Goal: Share content: Share content

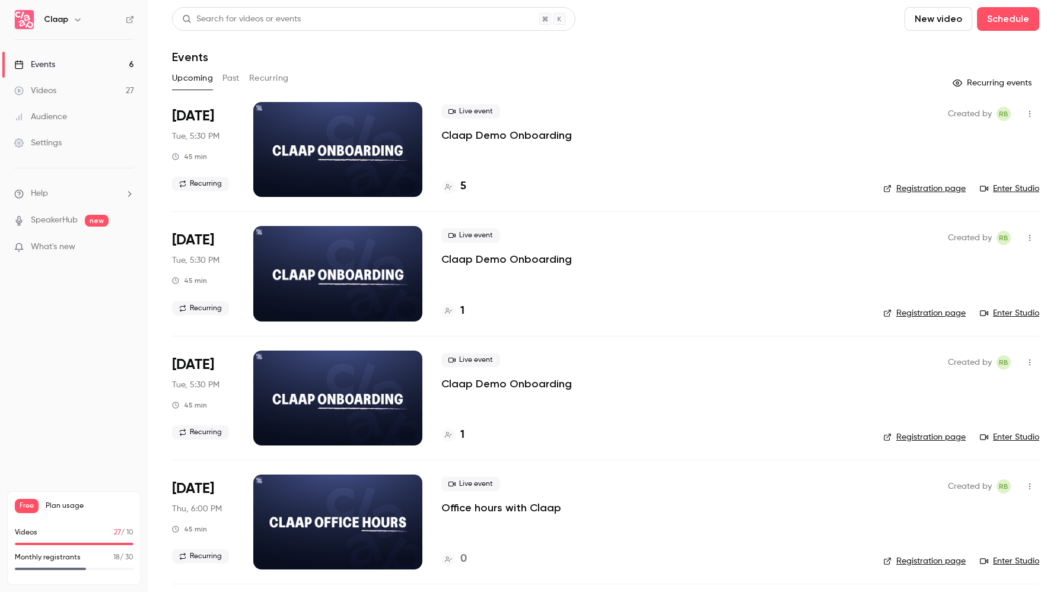
click at [226, 77] on button "Past" at bounding box center [230, 78] width 17 height 19
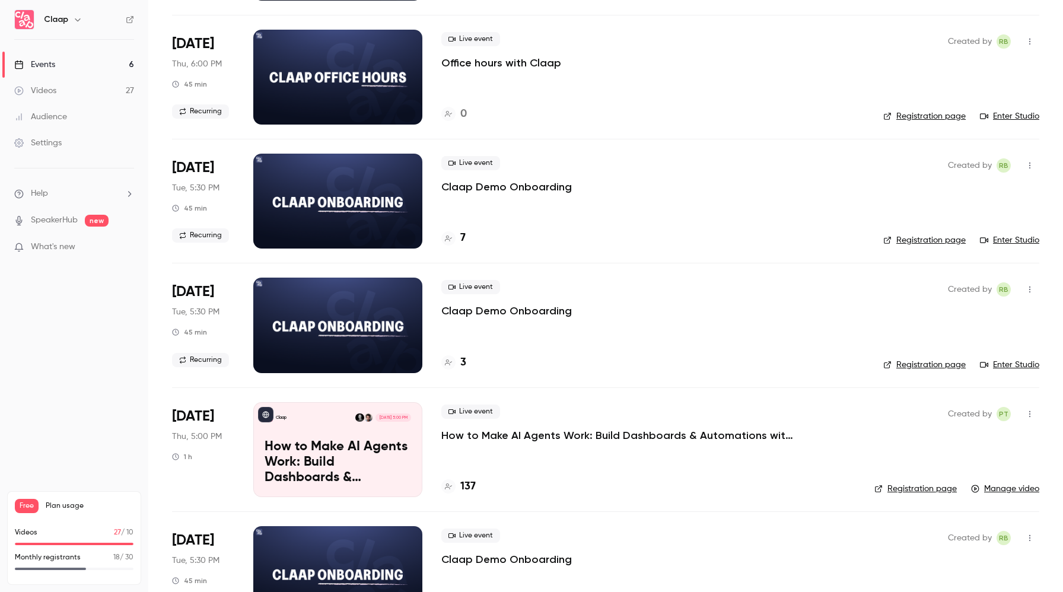
scroll to position [360, 0]
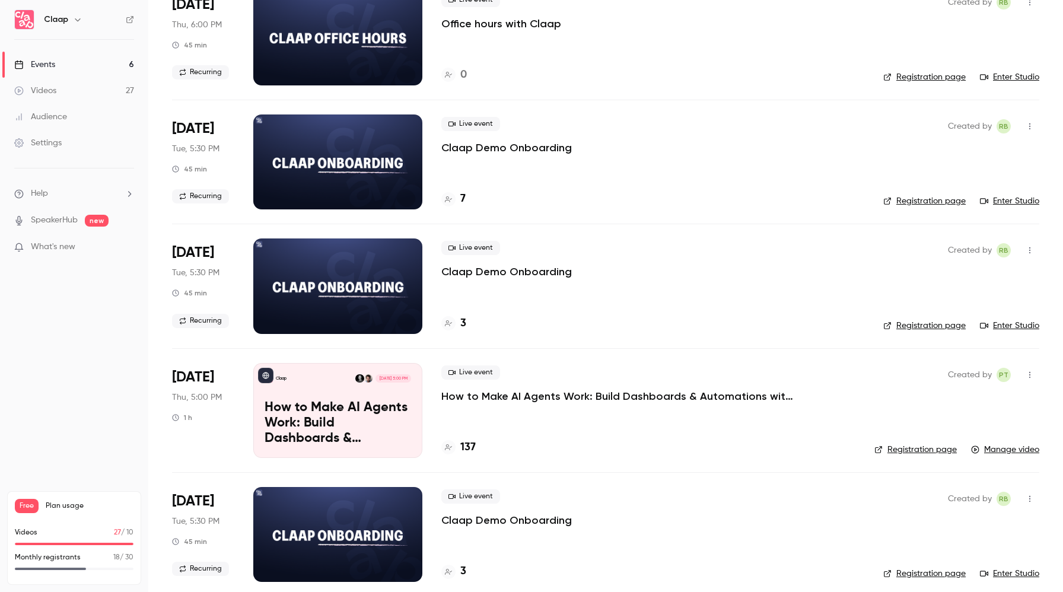
click at [639, 400] on p "How to Make AI Agents Work: Build Dashboards & Automations with Claap MCP" at bounding box center [619, 396] width 356 height 14
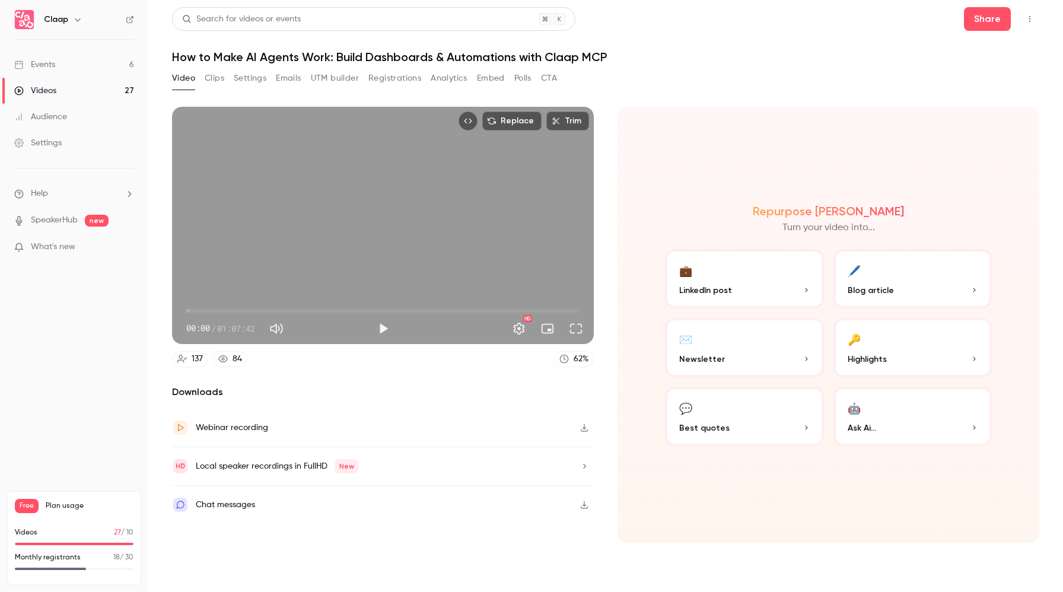
click at [584, 426] on icon "button" at bounding box center [584, 428] width 7 height 8
click at [873, 285] on span "Blog article" at bounding box center [871, 290] width 46 height 12
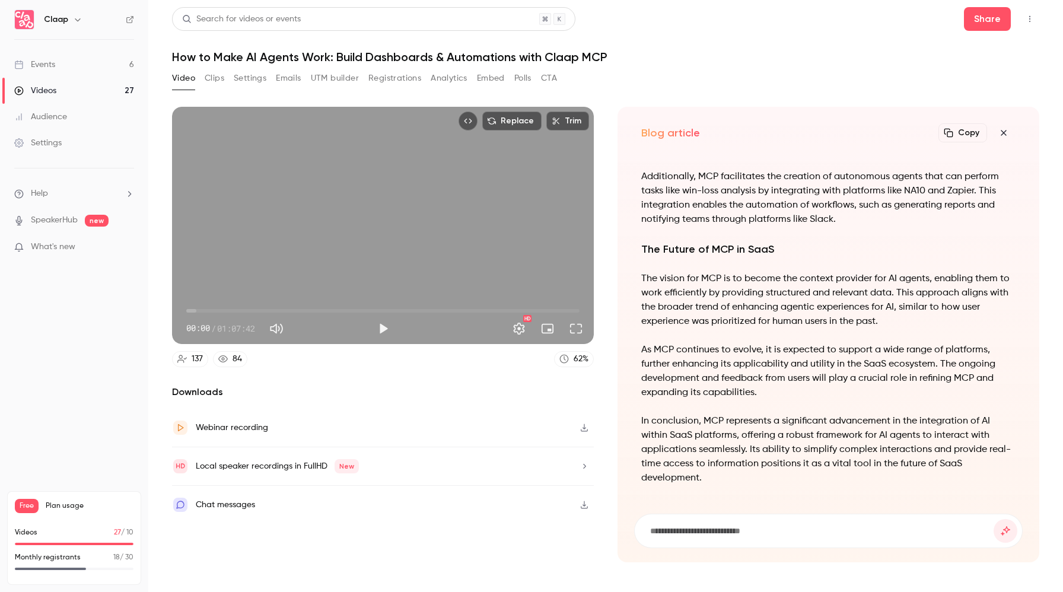
click at [953, 138] on button "Copy" at bounding box center [962, 132] width 49 height 19
click at [1002, 130] on icon "button" at bounding box center [1003, 132] width 14 height 9
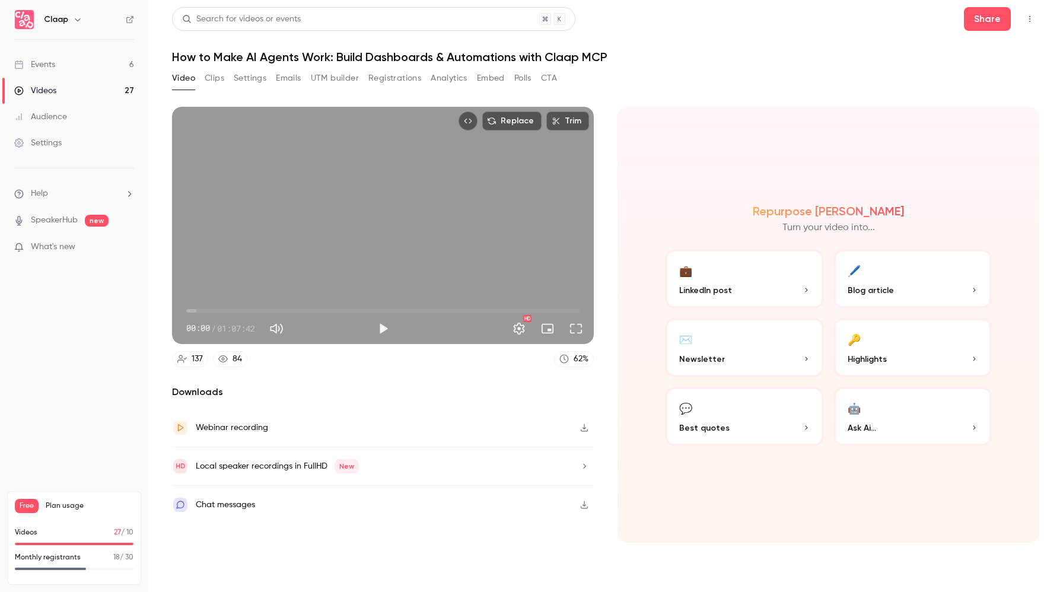
click at [746, 278] on button "💼 LinkedIn post" at bounding box center [744, 278] width 159 height 59
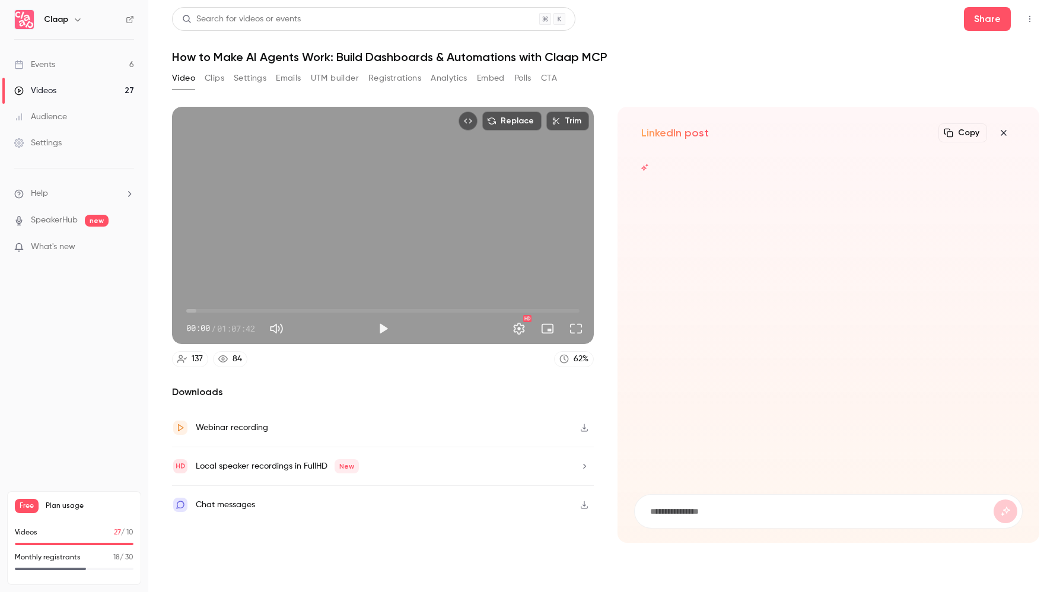
click at [1004, 133] on icon "button" at bounding box center [1003, 132] width 5 height 5
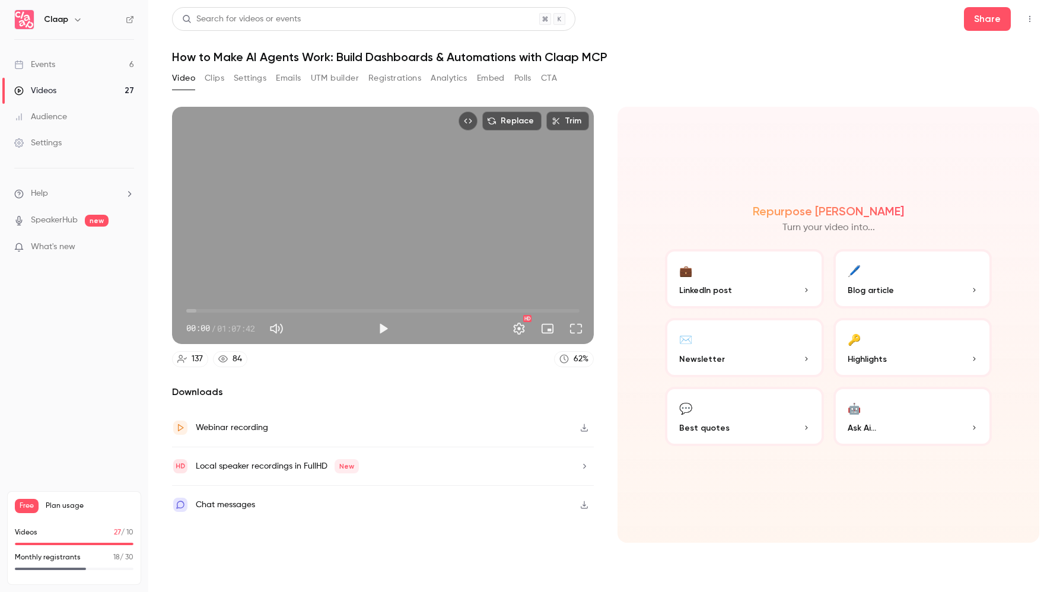
click at [887, 358] on p "Highlights" at bounding box center [913, 359] width 130 height 12
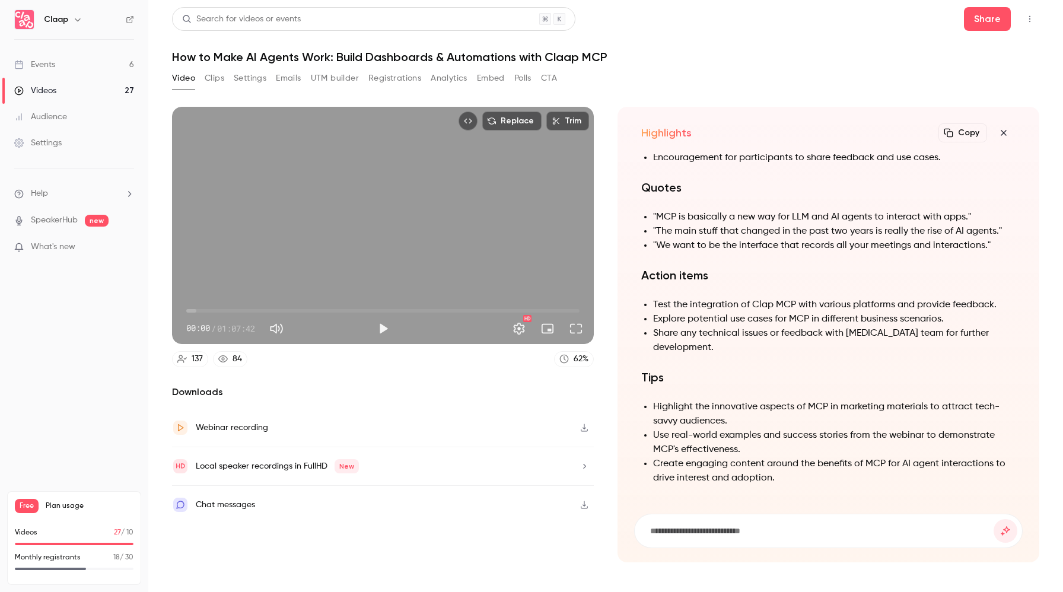
click at [957, 133] on button "Copy" at bounding box center [962, 132] width 49 height 19
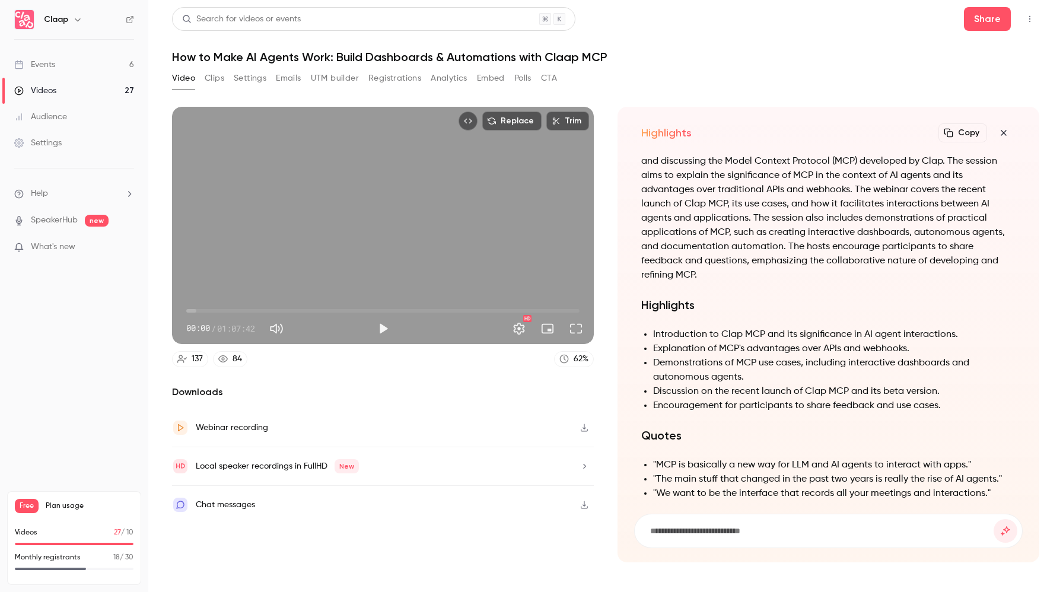
click at [1007, 129] on icon "button" at bounding box center [1003, 132] width 14 height 9
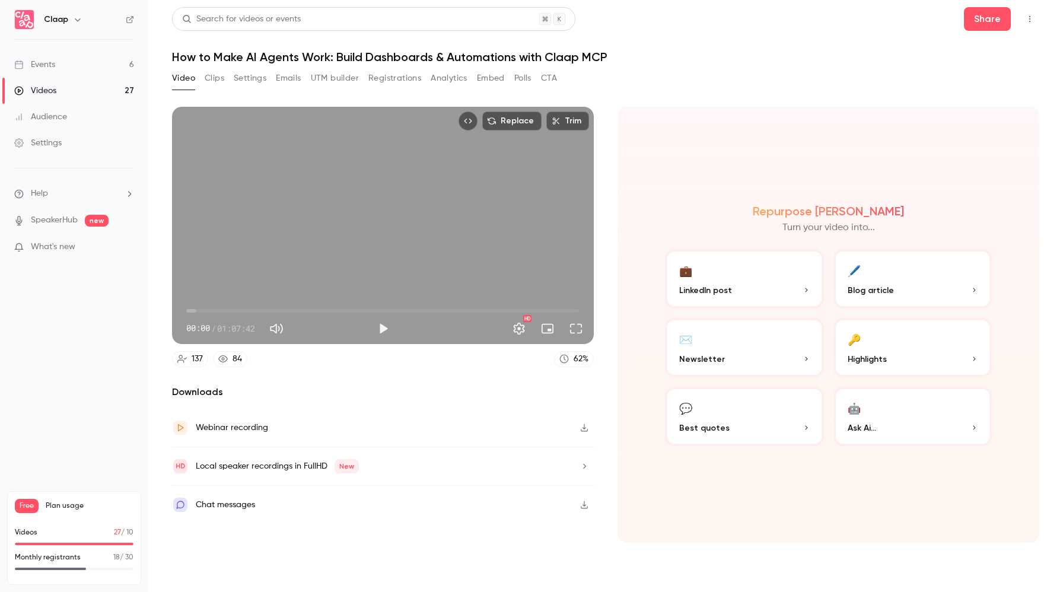
click at [711, 412] on button "💬 Best quotes" at bounding box center [744, 416] width 159 height 59
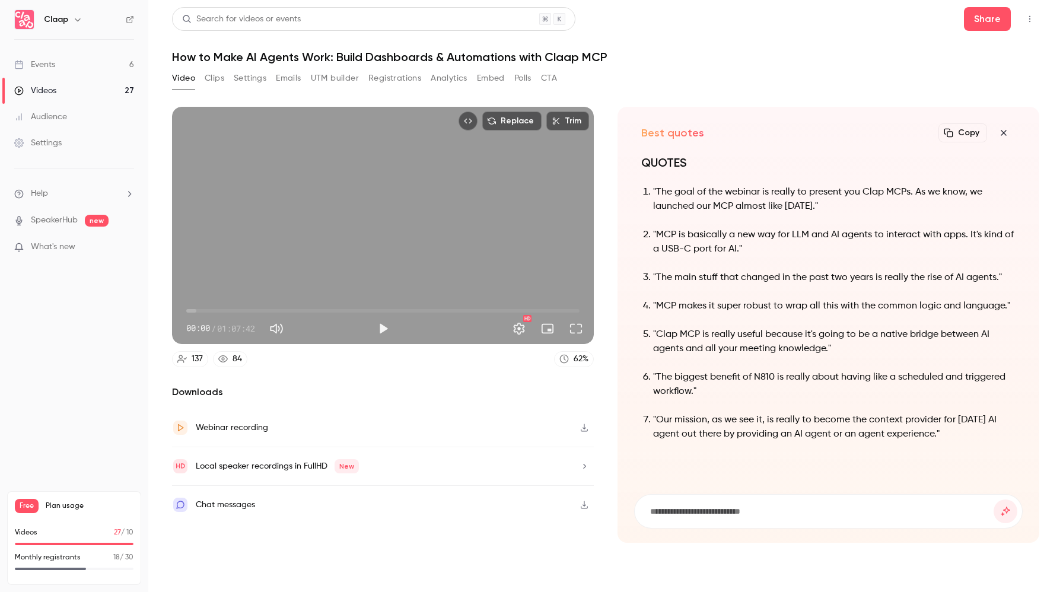
drag, startPoint x: 937, startPoint y: 434, endPoint x: 658, endPoint y: 416, distance: 279.9
click at [658, 416] on p ""Our mission, as we see it, is really to become the context provider for [DATE]…" at bounding box center [834, 427] width 362 height 28
copy p "Our mission, as we see it, is really to become the context provider for [DATE] …"
click at [213, 81] on button "Clips" at bounding box center [215, 78] width 20 height 19
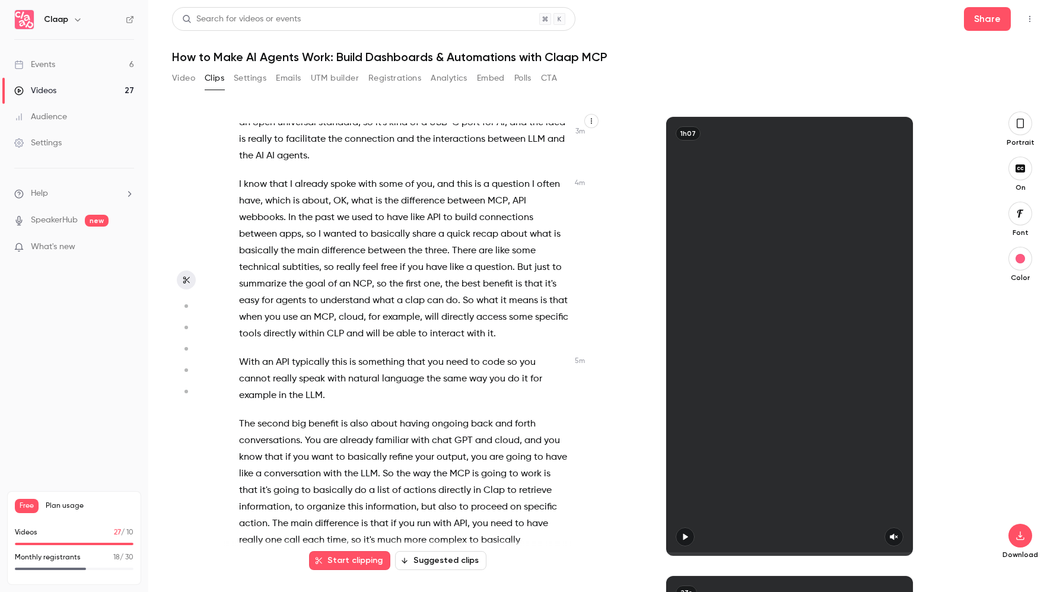
scroll to position [897, 0]
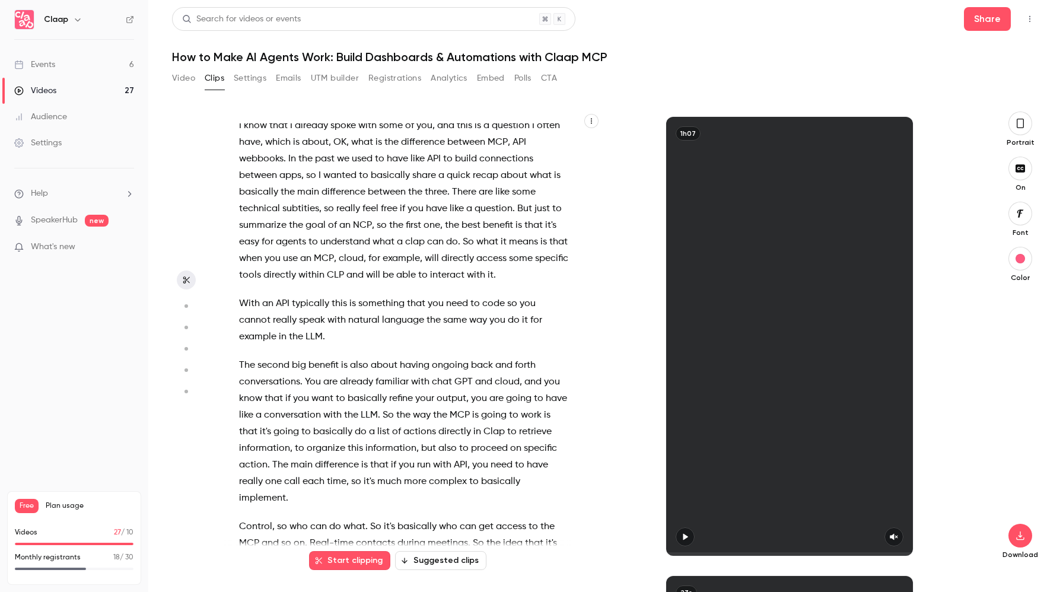
click at [245, 84] on button "Settings" at bounding box center [250, 78] width 33 height 19
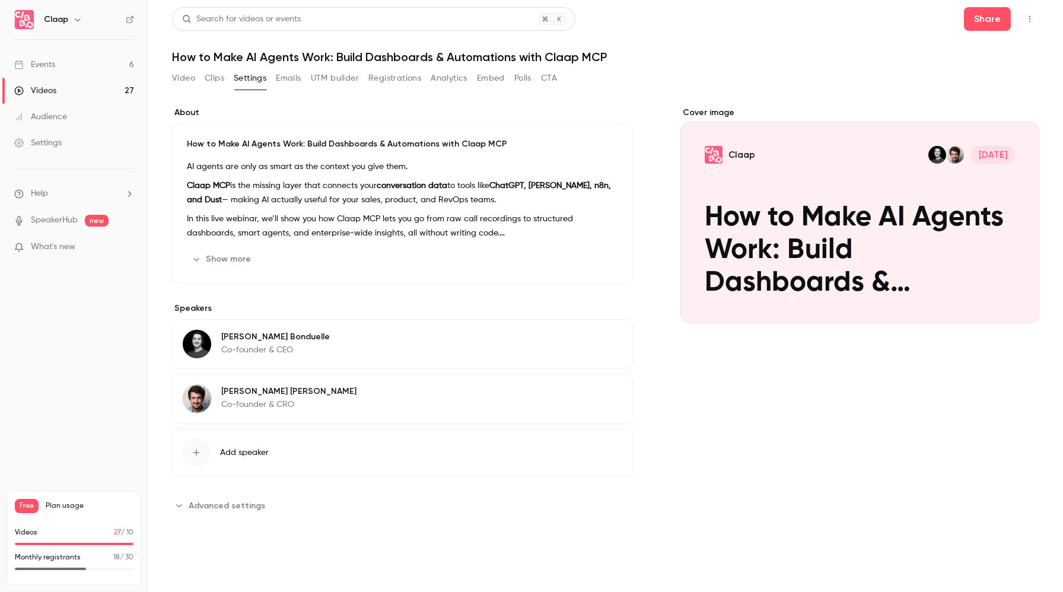
click at [293, 79] on button "Emails" at bounding box center [288, 78] width 25 height 19
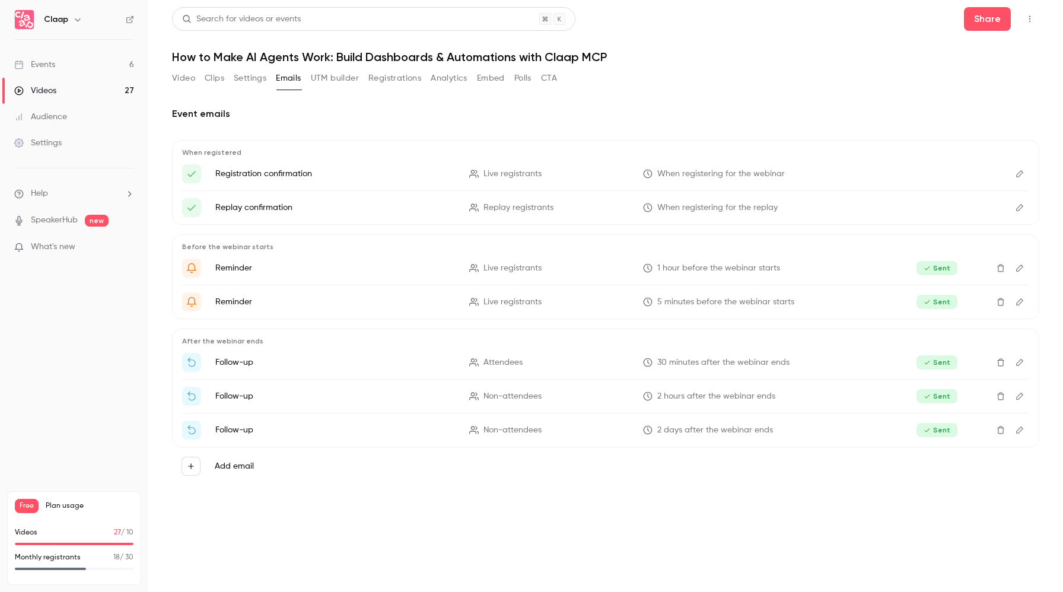
click at [339, 84] on button "UTM builder" at bounding box center [335, 78] width 48 height 19
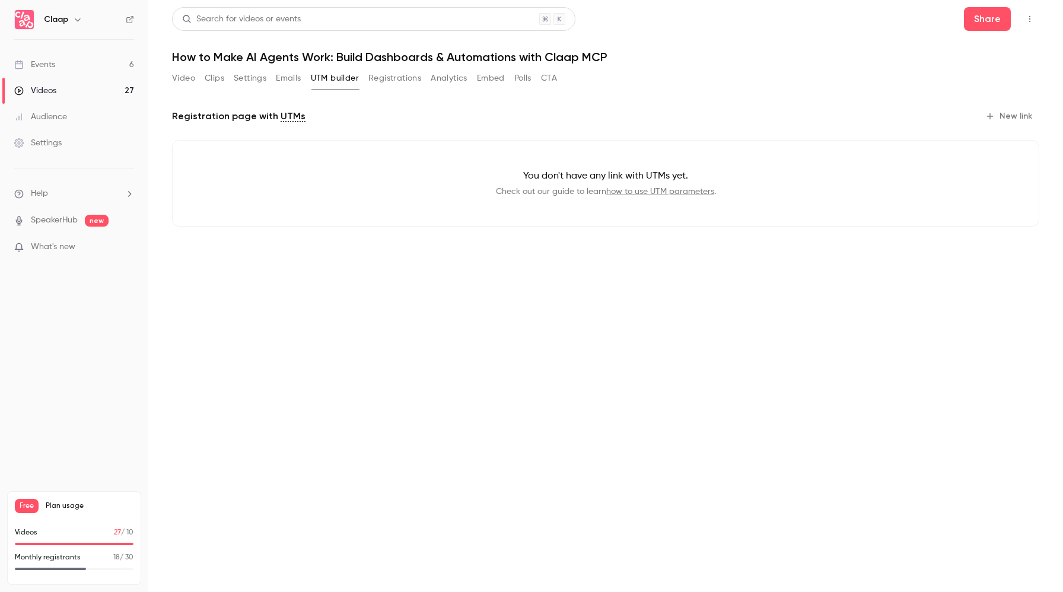
click at [392, 83] on button "Registrations" at bounding box center [394, 78] width 53 height 19
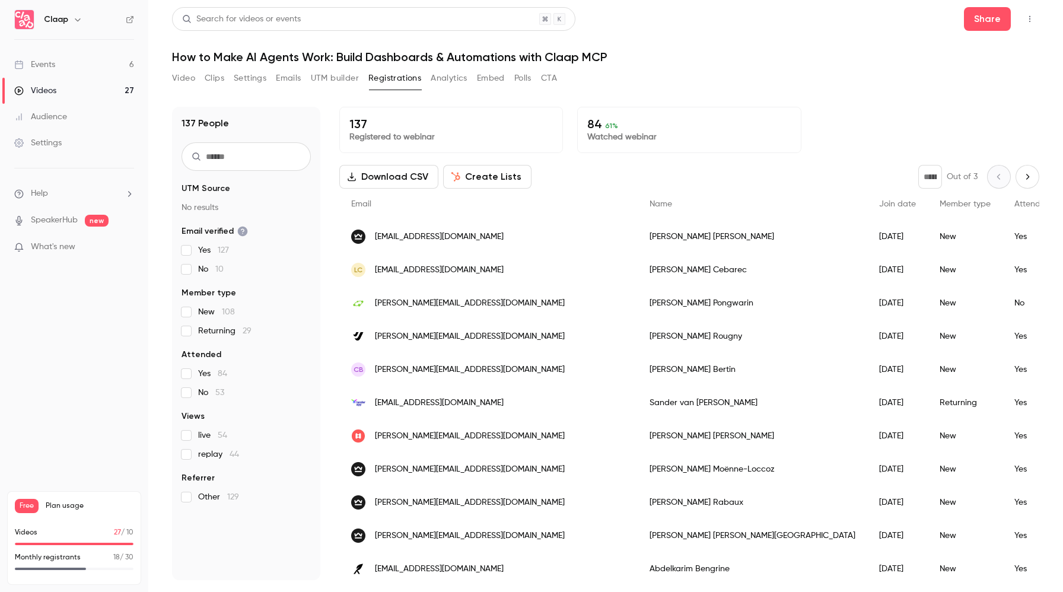
click at [454, 82] on button "Analytics" at bounding box center [449, 78] width 37 height 19
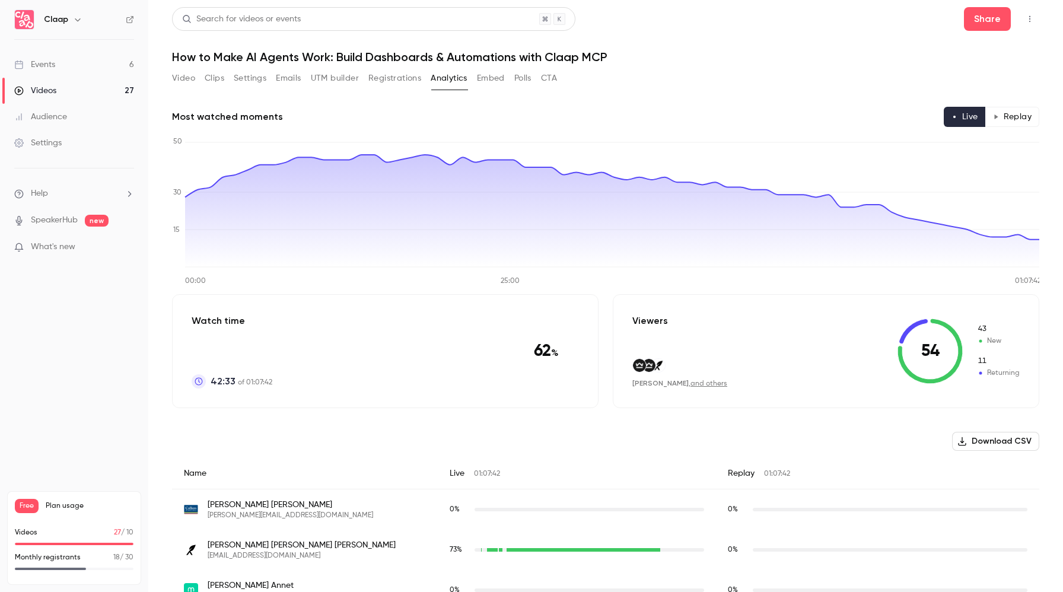
click at [493, 81] on button "Embed" at bounding box center [491, 78] width 28 height 19
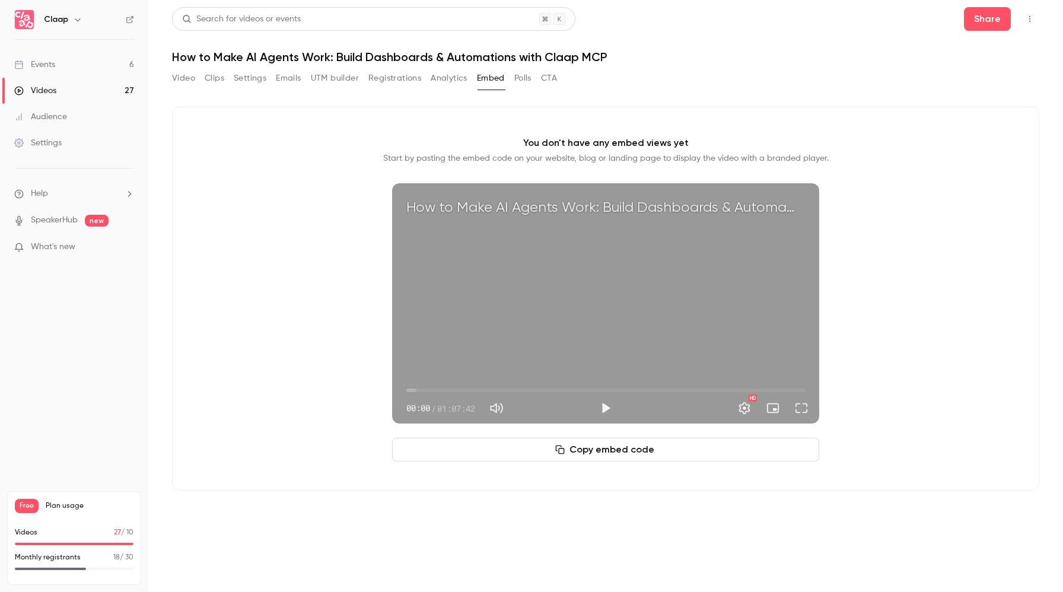
click at [528, 80] on button "Polls" at bounding box center [522, 78] width 17 height 19
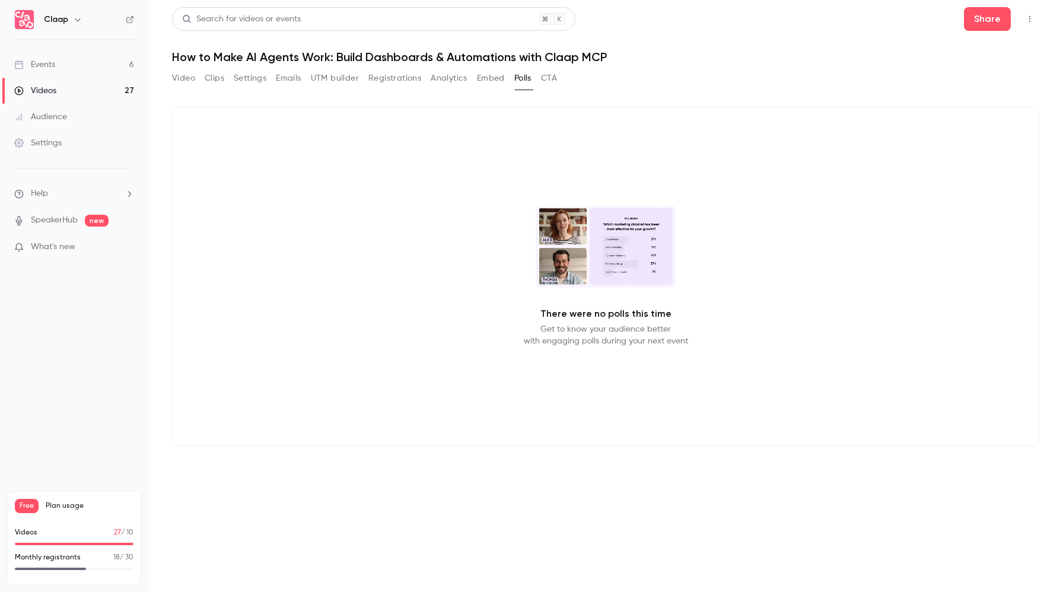
click at [547, 80] on button "CTA" at bounding box center [549, 78] width 16 height 19
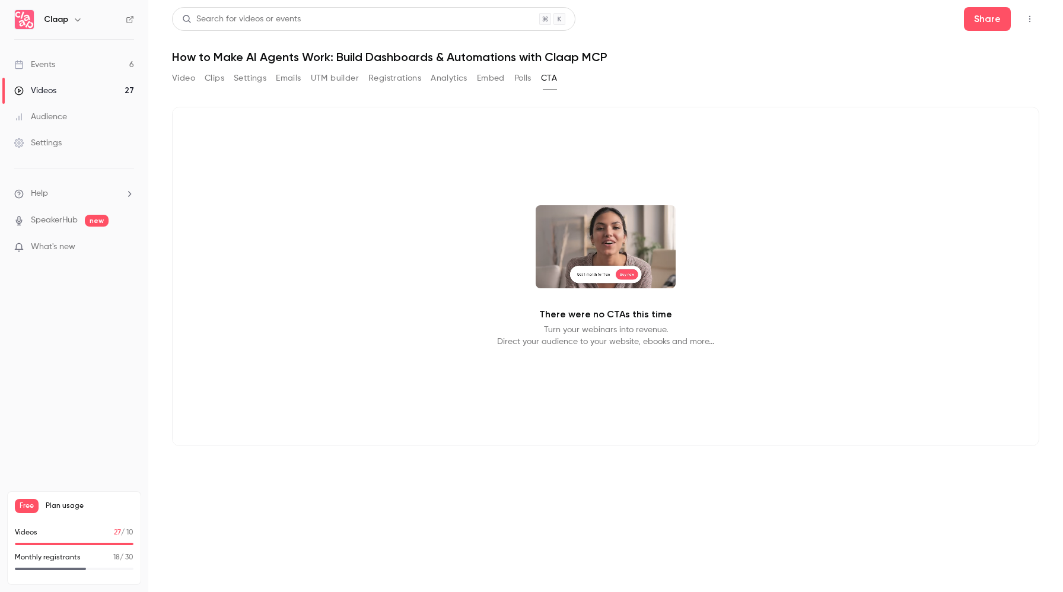
click at [261, 77] on button "Settings" at bounding box center [250, 78] width 33 height 19
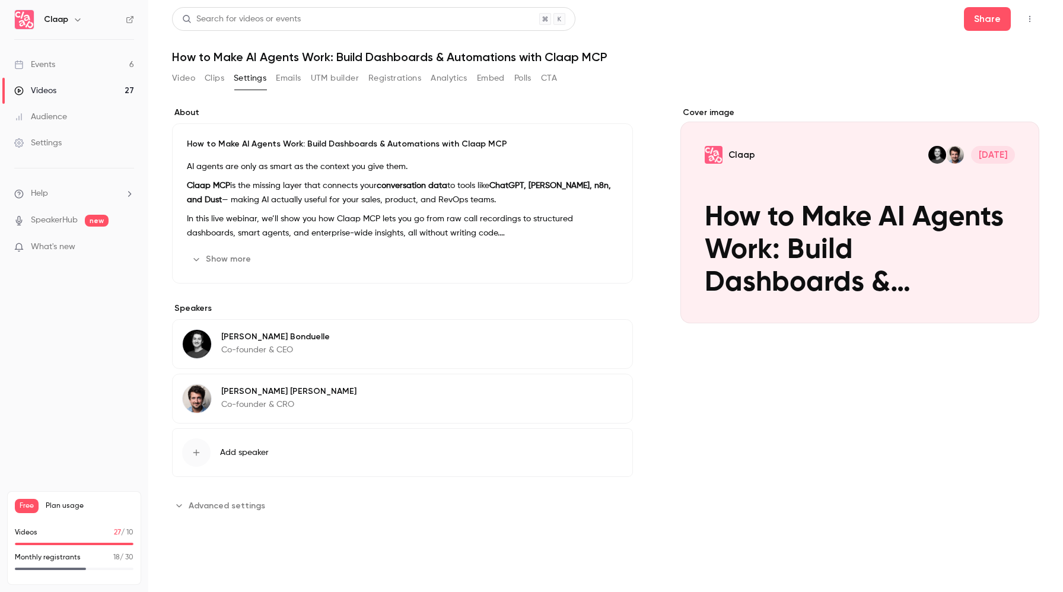
click at [222, 256] on button "Show more" at bounding box center [222, 259] width 71 height 19
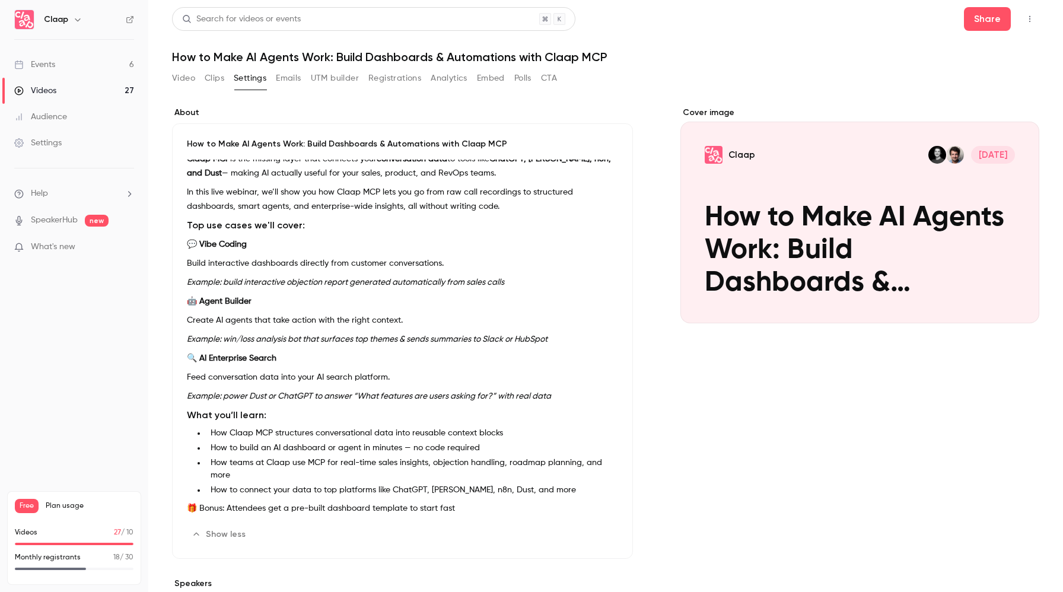
scroll to position [31, 0]
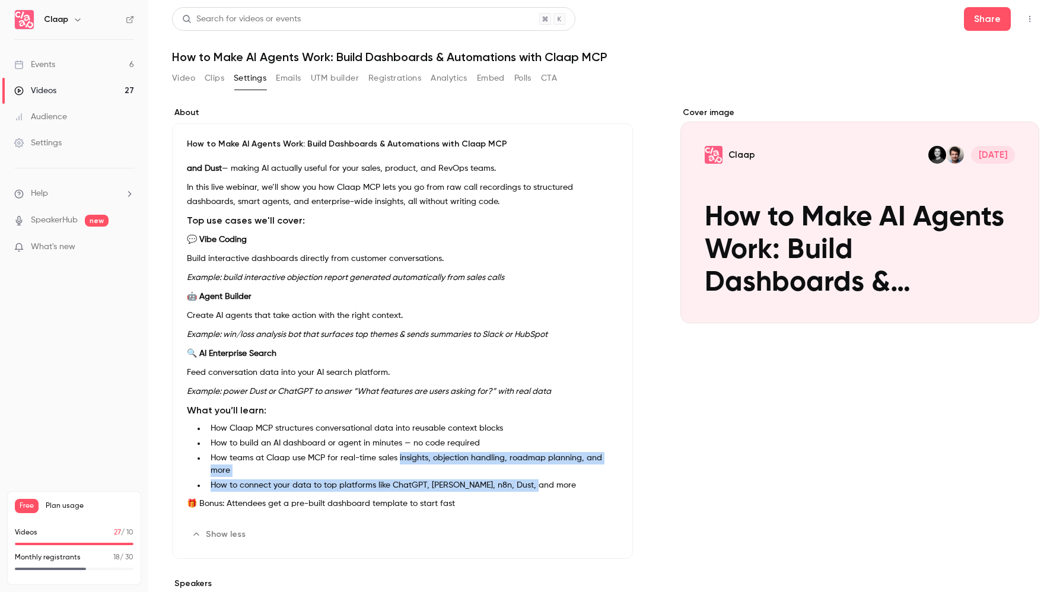
drag, startPoint x: 533, startPoint y: 491, endPoint x: 398, endPoint y: 463, distance: 138.1
click at [398, 463] on ul "How Claap MCP structures conversational data into reusable context blocks How t…" at bounding box center [402, 456] width 431 height 69
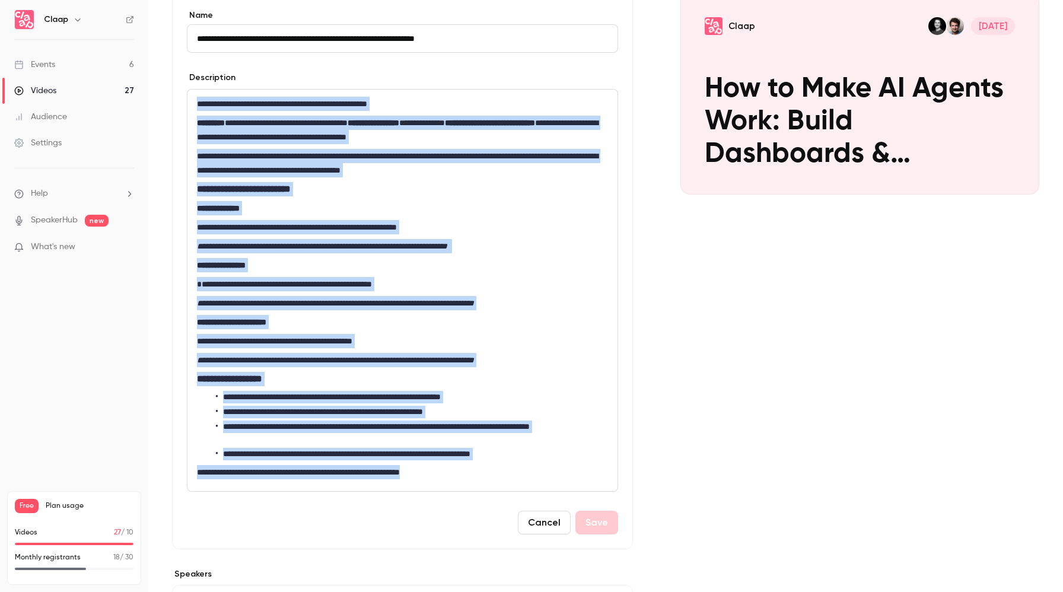
scroll to position [172, 0]
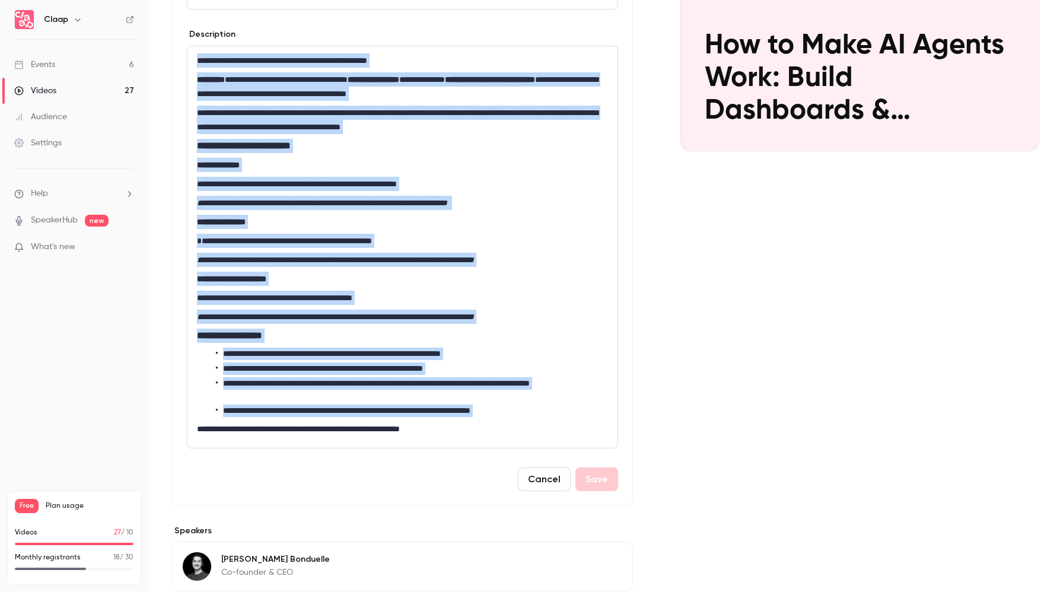
drag, startPoint x: 198, startPoint y: 231, endPoint x: 555, endPoint y: 418, distance: 403.5
click at [555, 418] on div "**********" at bounding box center [402, 247] width 430 height 402
copy div "**********"
click at [550, 480] on button "Cancel" at bounding box center [544, 479] width 53 height 24
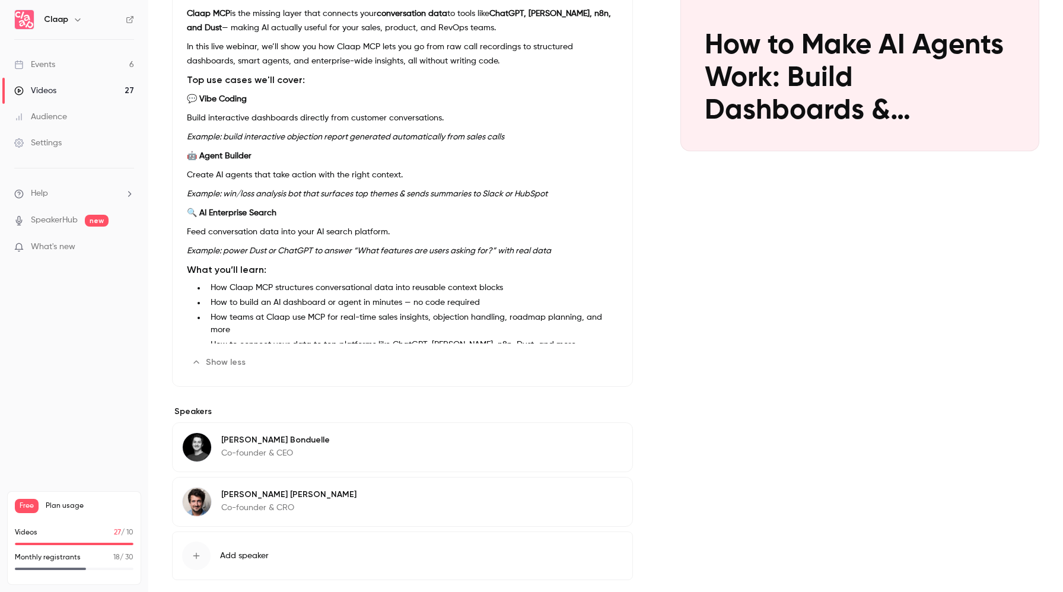
scroll to position [0, 0]
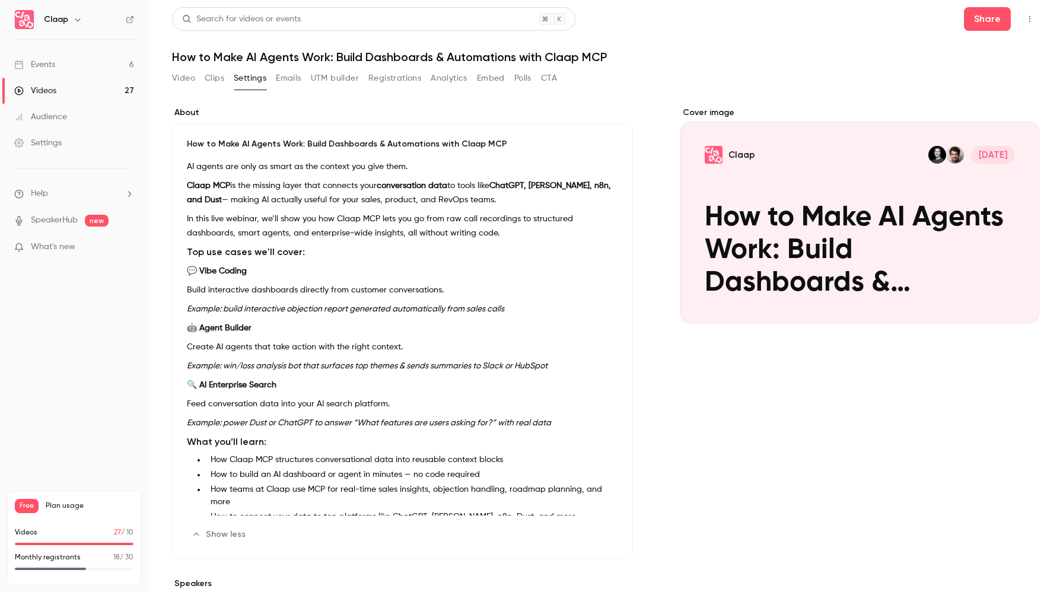
click at [190, 77] on button "Video" at bounding box center [183, 78] width 23 height 19
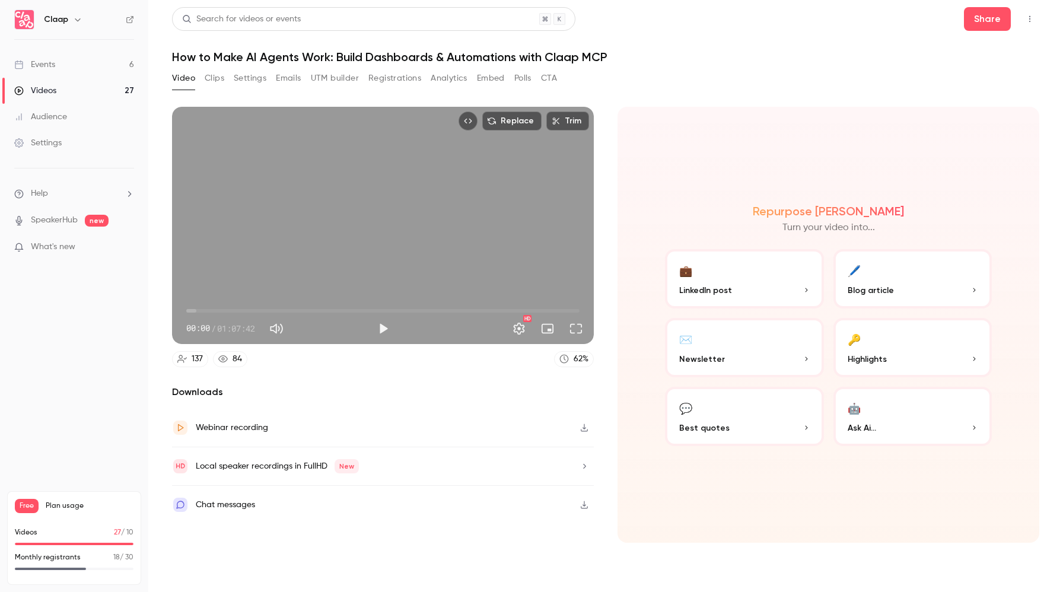
click at [80, 63] on link "Events 6" at bounding box center [74, 65] width 148 height 26
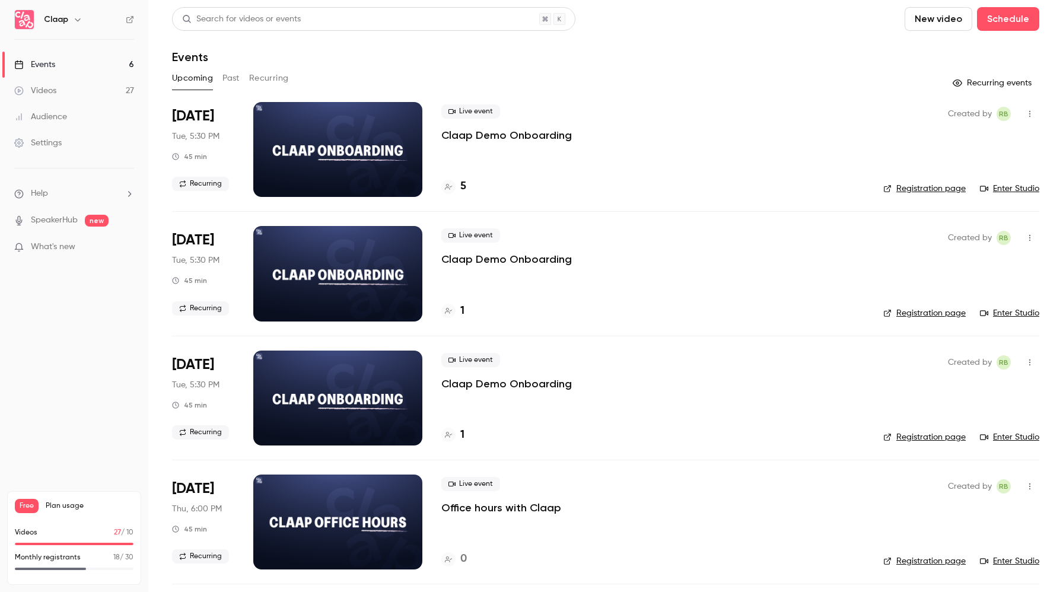
click at [231, 76] on button "Past" at bounding box center [230, 78] width 17 height 19
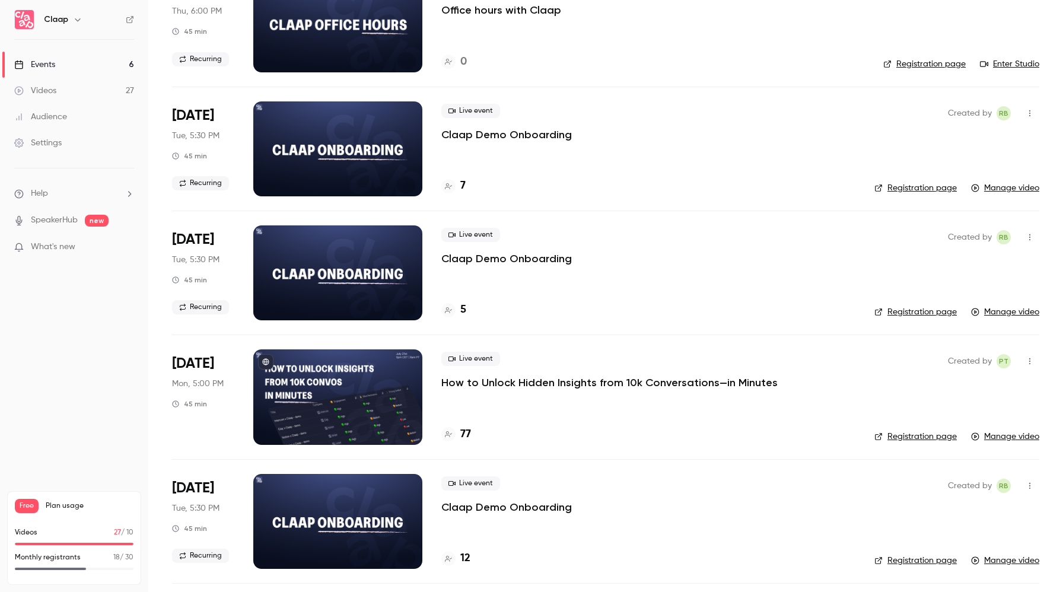
scroll to position [1491, 0]
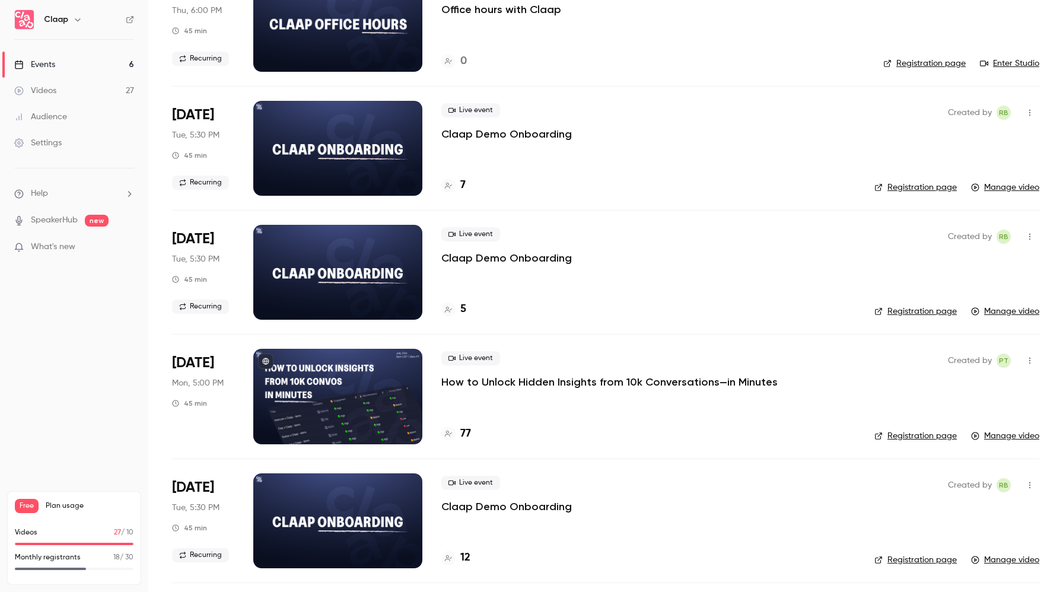
click at [323, 393] on div at bounding box center [337, 396] width 169 height 95
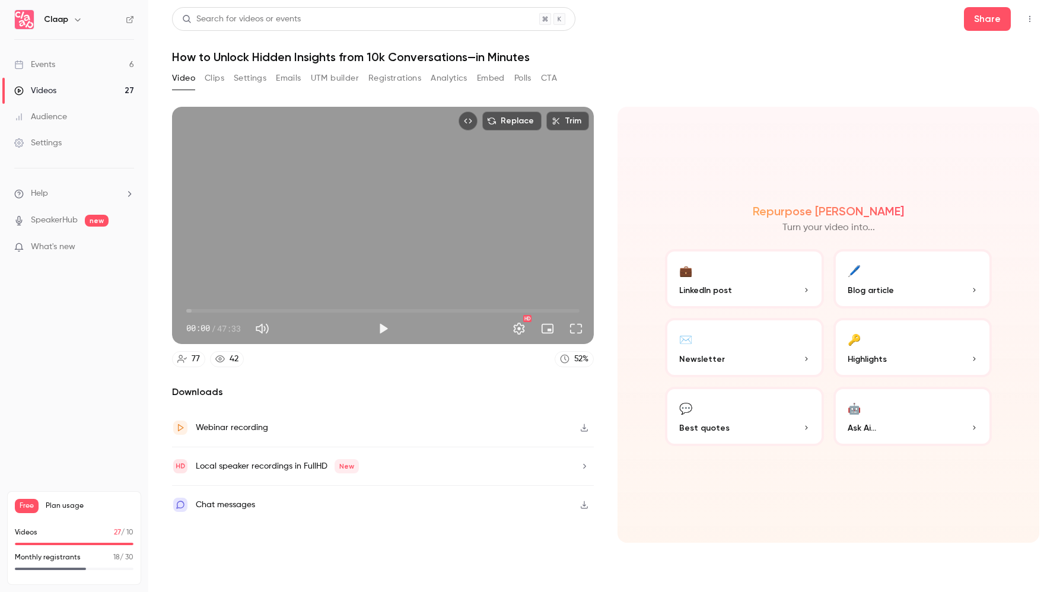
click at [583, 428] on icon "button" at bounding box center [584, 428] width 7 height 8
click at [212, 81] on button "Clips" at bounding box center [215, 78] width 20 height 19
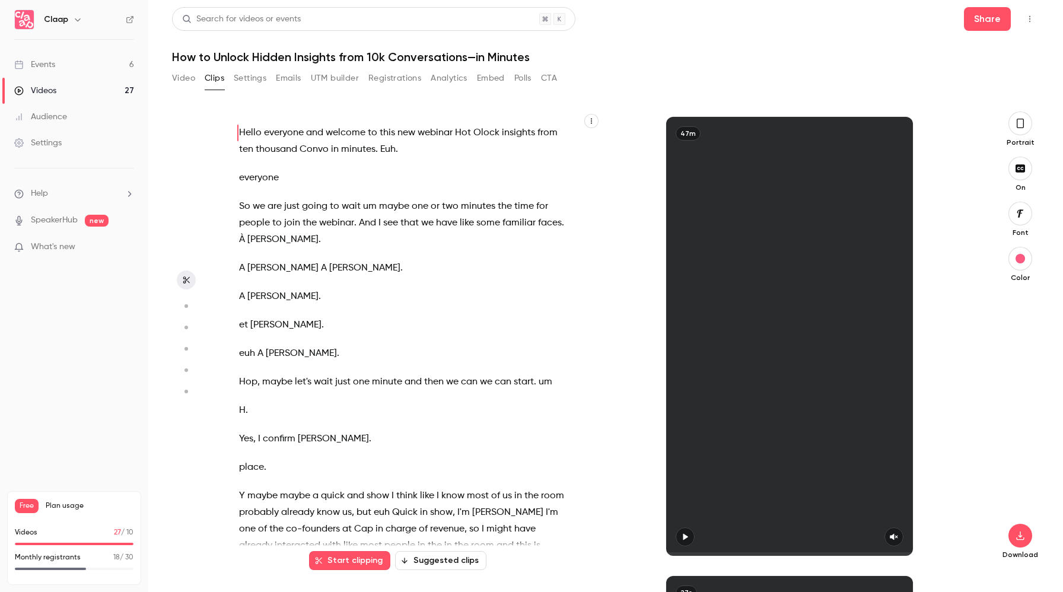
click at [251, 76] on button "Settings" at bounding box center [250, 78] width 33 height 19
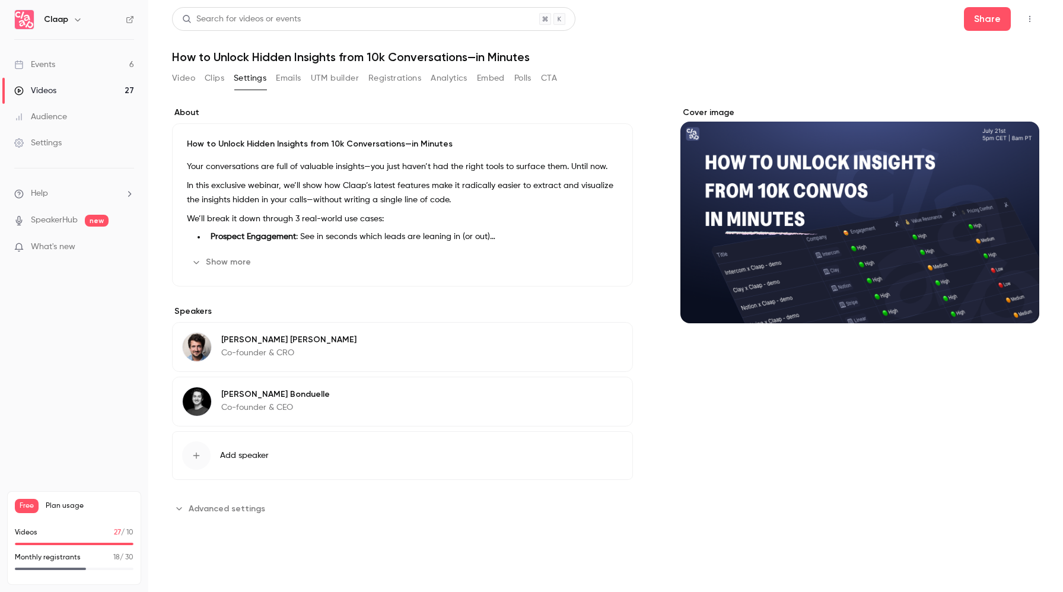
click at [185, 80] on button "Video" at bounding box center [183, 78] width 23 height 19
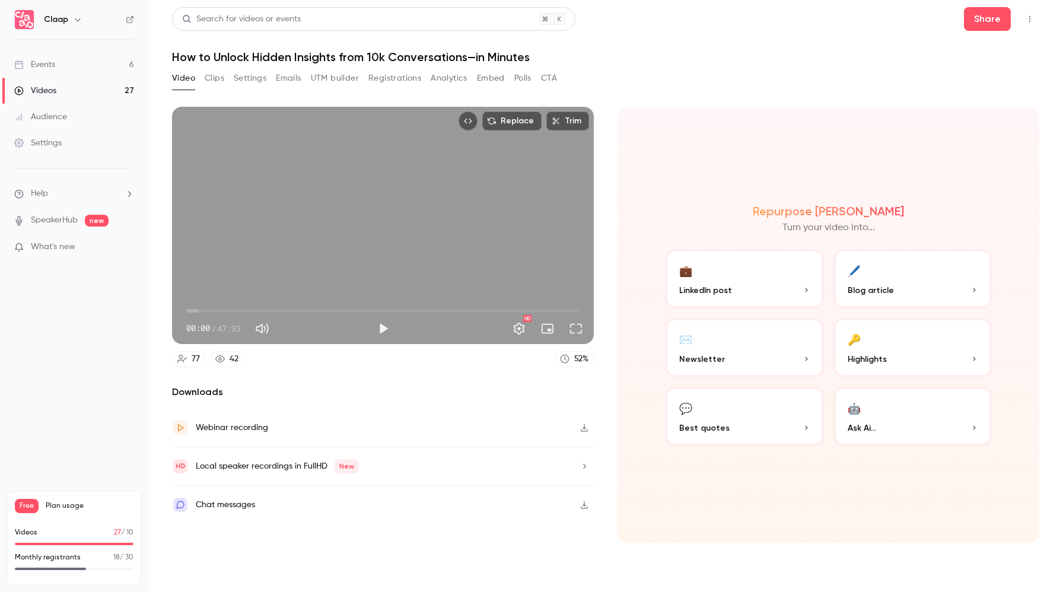
click at [102, 67] on link "Events 6" at bounding box center [74, 65] width 148 height 26
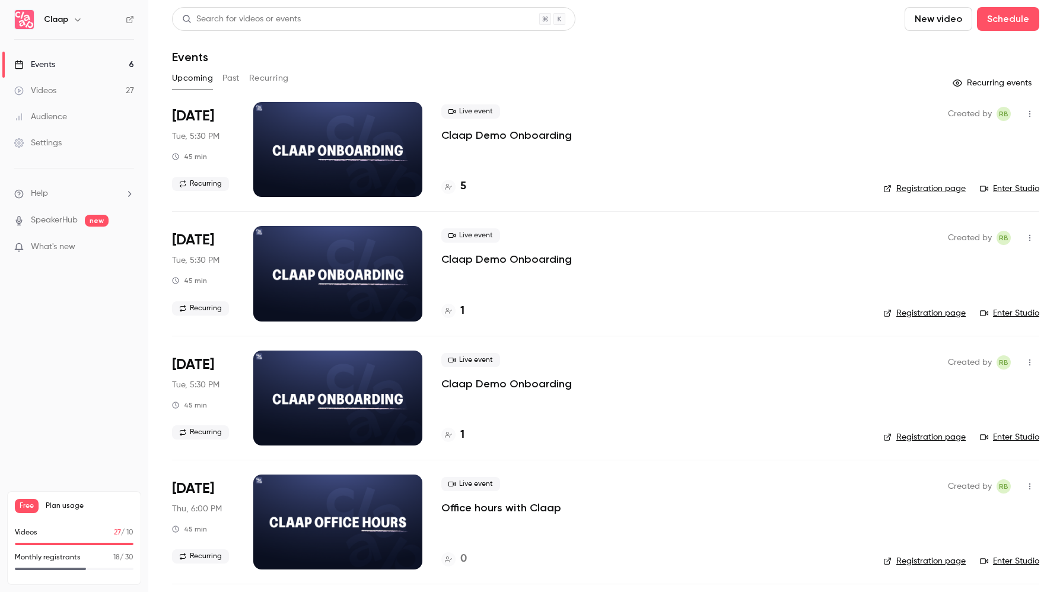
click at [238, 81] on button "Past" at bounding box center [230, 78] width 17 height 19
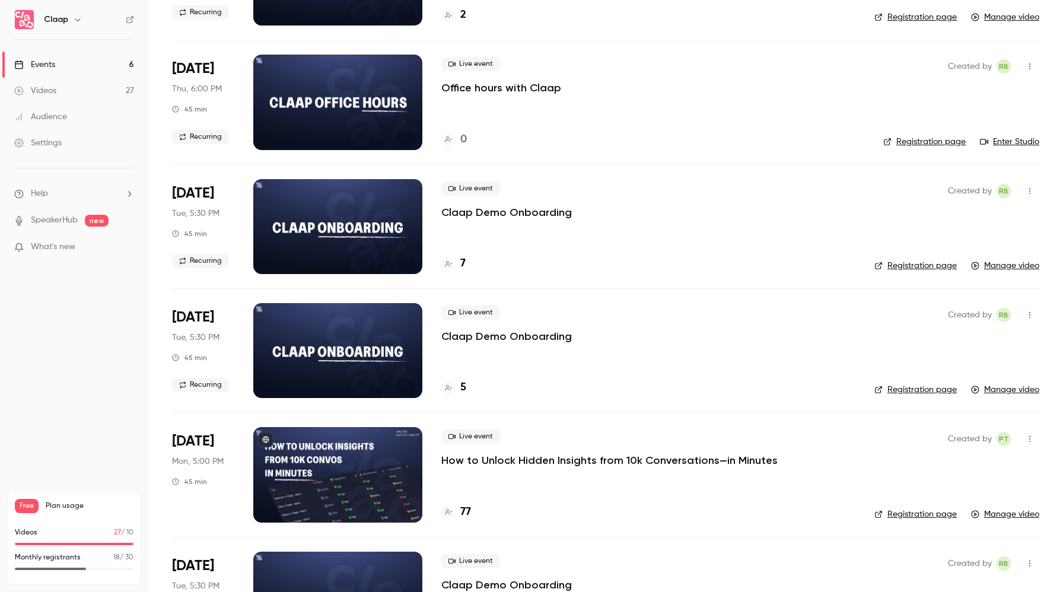
scroll to position [1505, 0]
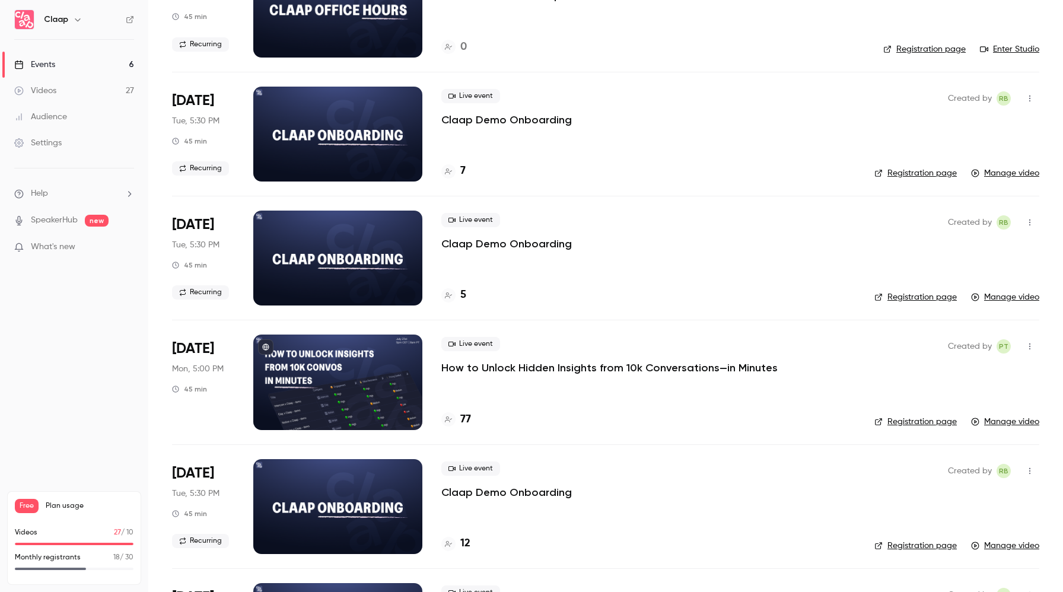
click at [904, 419] on link "Registration page" at bounding box center [915, 422] width 82 height 12
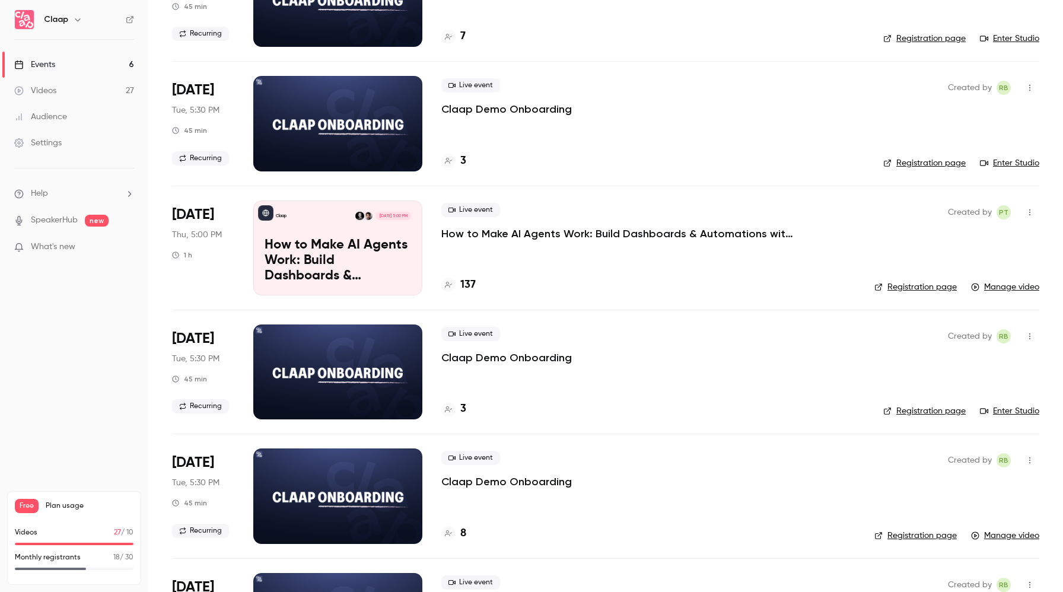
scroll to position [473, 0]
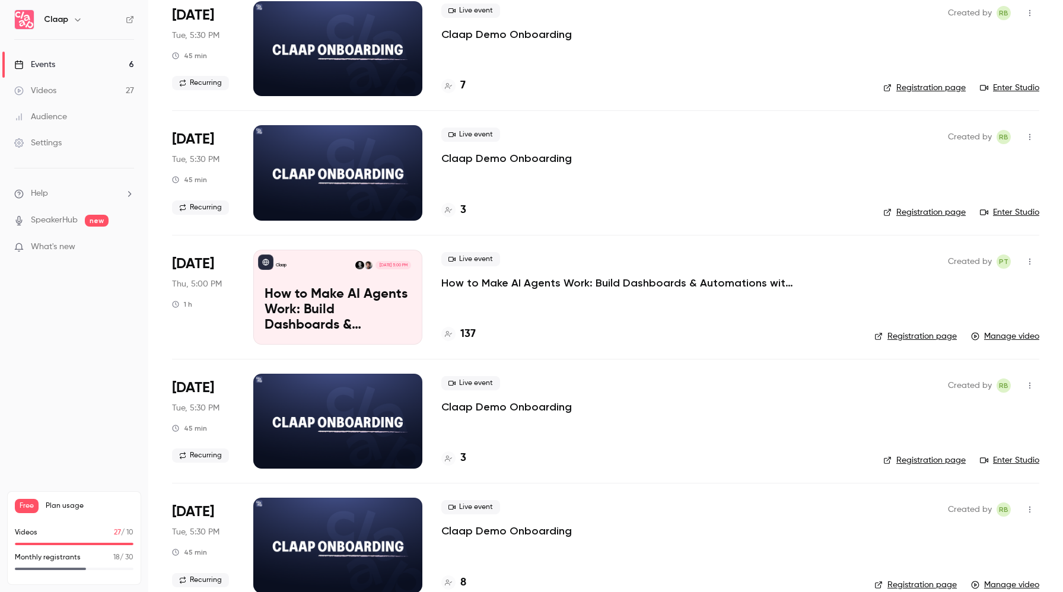
click at [620, 286] on p "How to Make AI Agents Work: Build Dashboards & Automations with Claap MCP" at bounding box center [619, 283] width 356 height 14
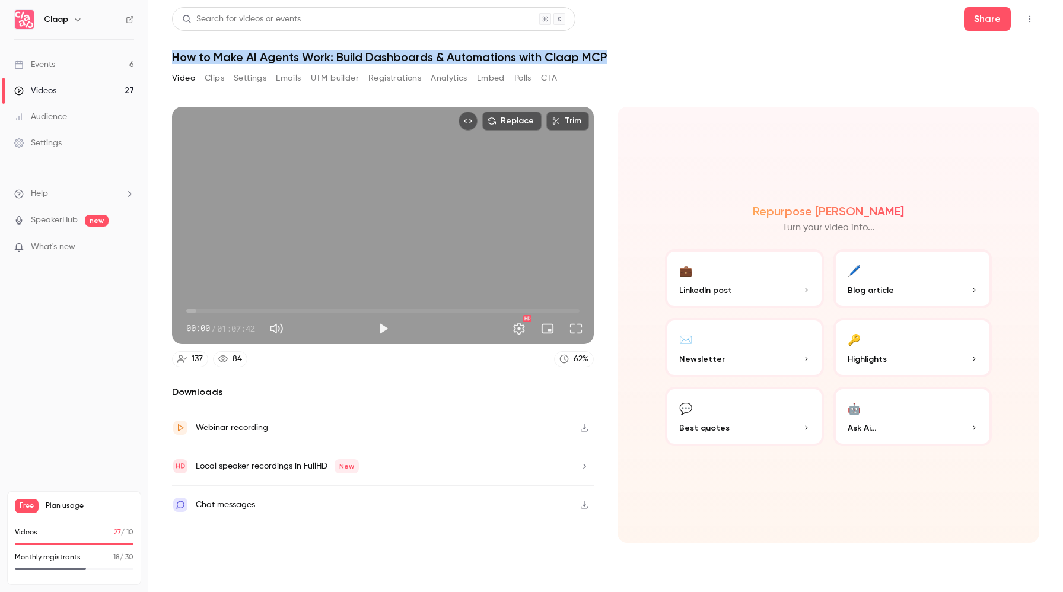
drag, startPoint x: 607, startPoint y: 55, endPoint x: 171, endPoint y: 57, distance: 436.0
click at [172, 57] on h1 "How to Make AI Agents Work: Build Dashboards & Automations with Claap MCP" at bounding box center [605, 57] width 867 height 14
copy h1 "How to Make AI Agents Work: Build Dashboards & Automations with Claap MCP"
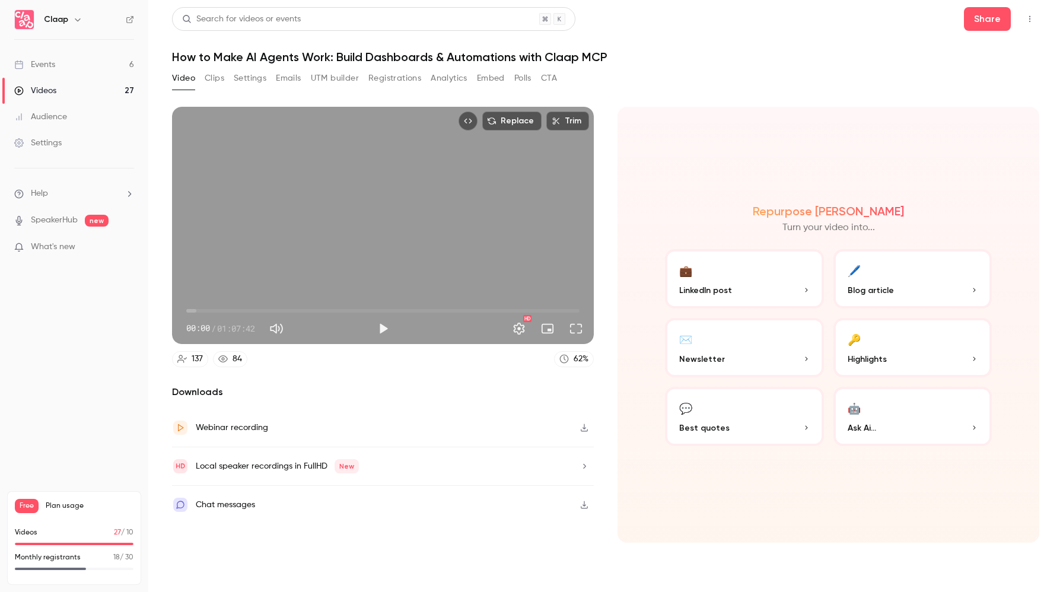
click at [79, 93] on link "Videos 27" at bounding box center [74, 91] width 148 height 26
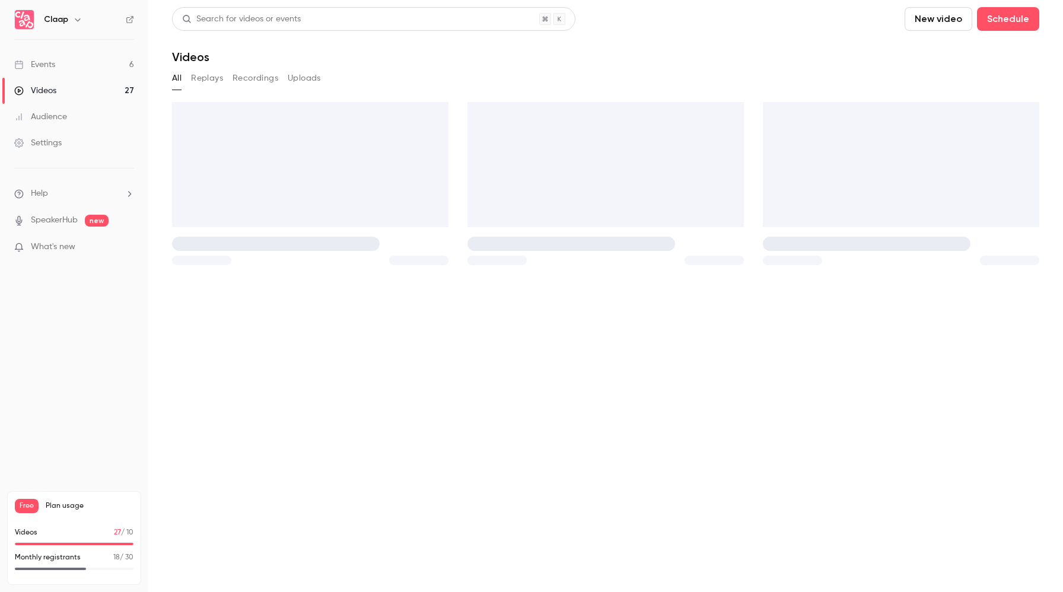
click at [85, 66] on link "Events 6" at bounding box center [74, 65] width 148 height 26
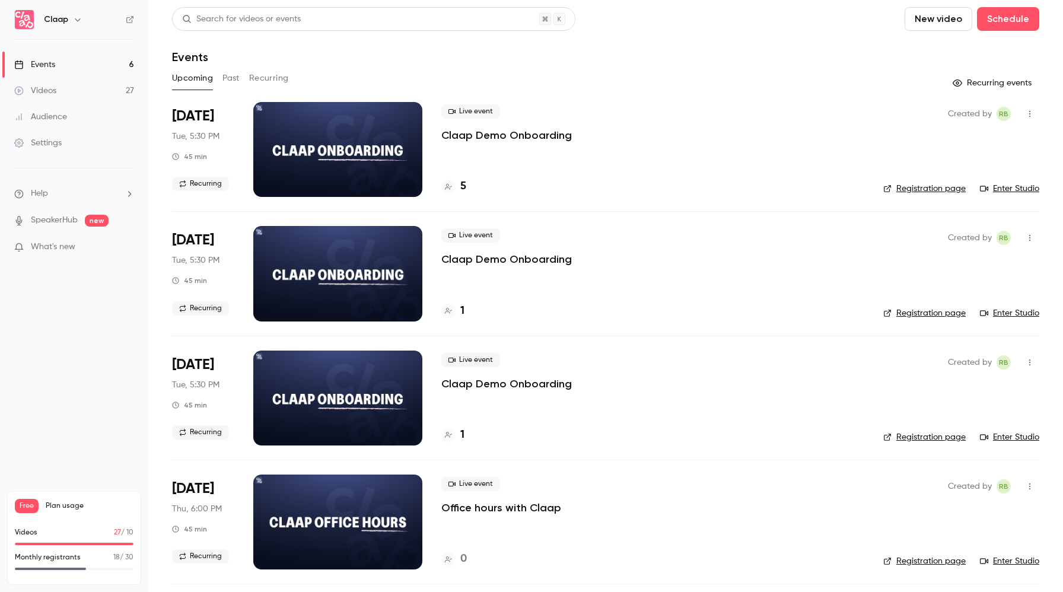
click at [272, 80] on button "Recurring" at bounding box center [269, 78] width 40 height 19
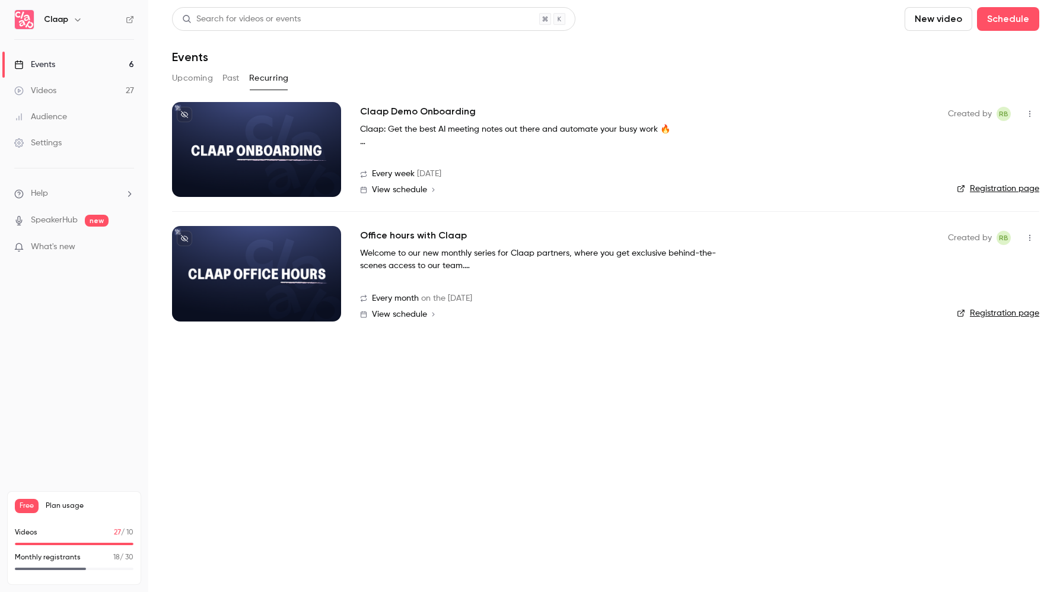
click at [228, 79] on button "Past" at bounding box center [230, 78] width 17 height 19
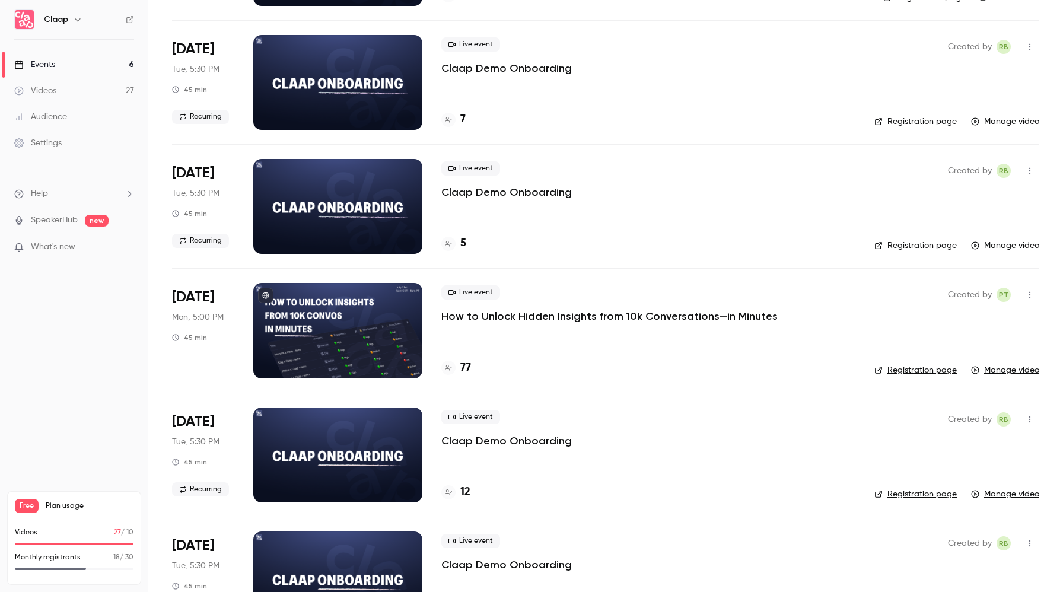
scroll to position [1650, 0]
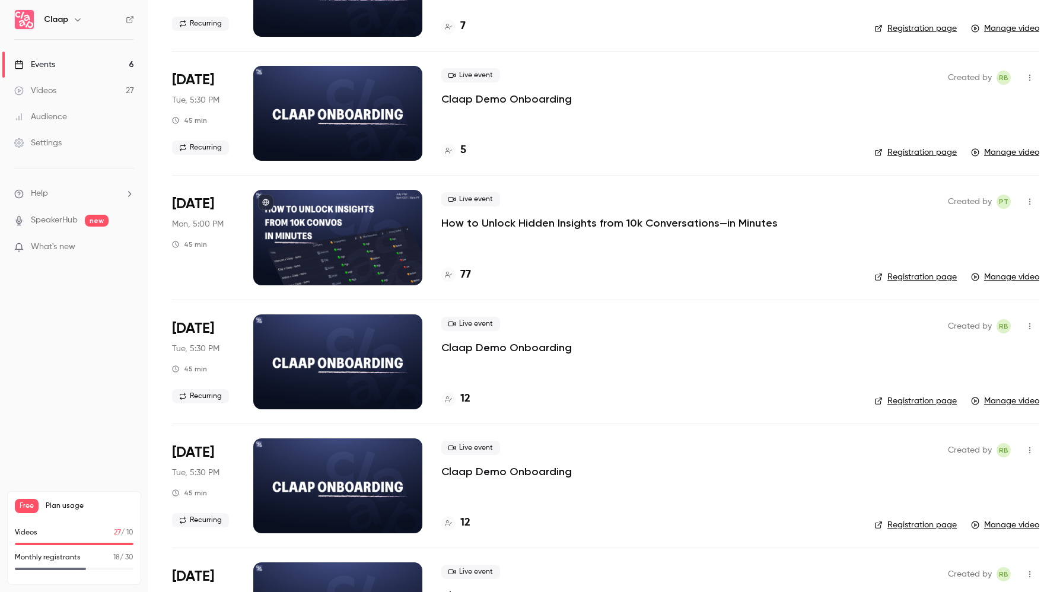
click at [542, 224] on p "How to Unlock Hidden Insights from 10k Conversations—in Minutes" at bounding box center [609, 223] width 336 height 14
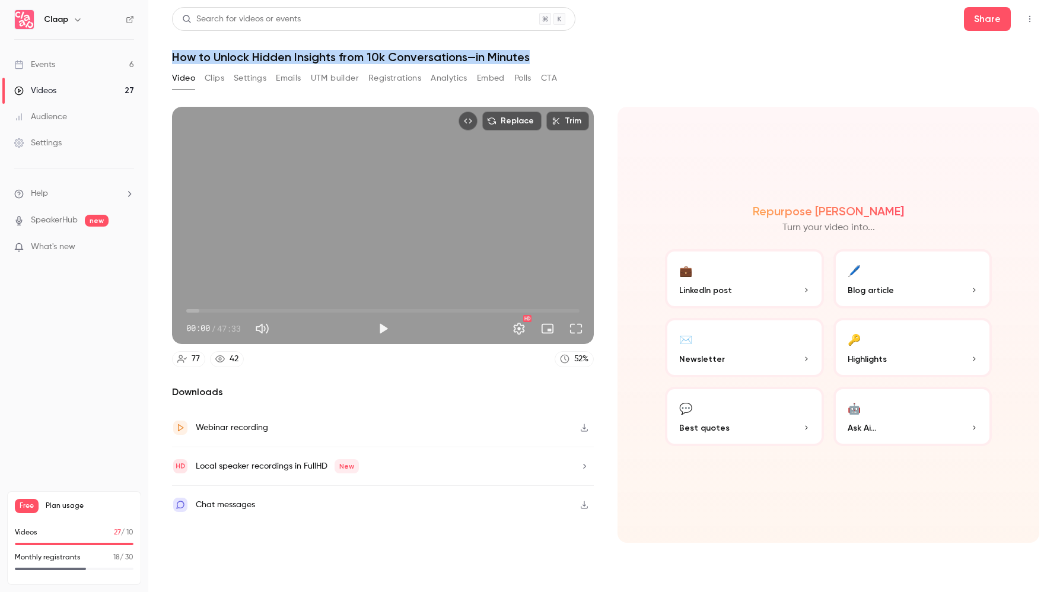
drag, startPoint x: 533, startPoint y: 56, endPoint x: 173, endPoint y: 54, distance: 359.5
click at [173, 54] on h1 "How to Unlock Hidden Insights from 10k Conversations—in Minutes" at bounding box center [605, 57] width 867 height 14
copy h1 "How to Unlock Hidden Insights from 10k Conversations—in Minutes"
click at [382, 82] on button "Registrations" at bounding box center [394, 78] width 53 height 19
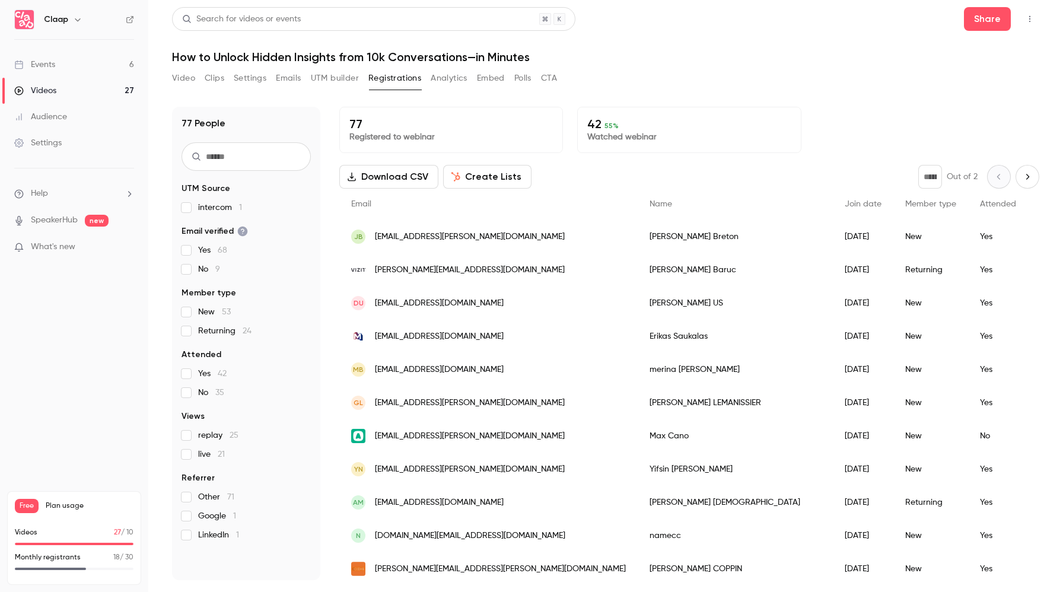
click at [216, 81] on button "Clips" at bounding box center [215, 78] width 20 height 19
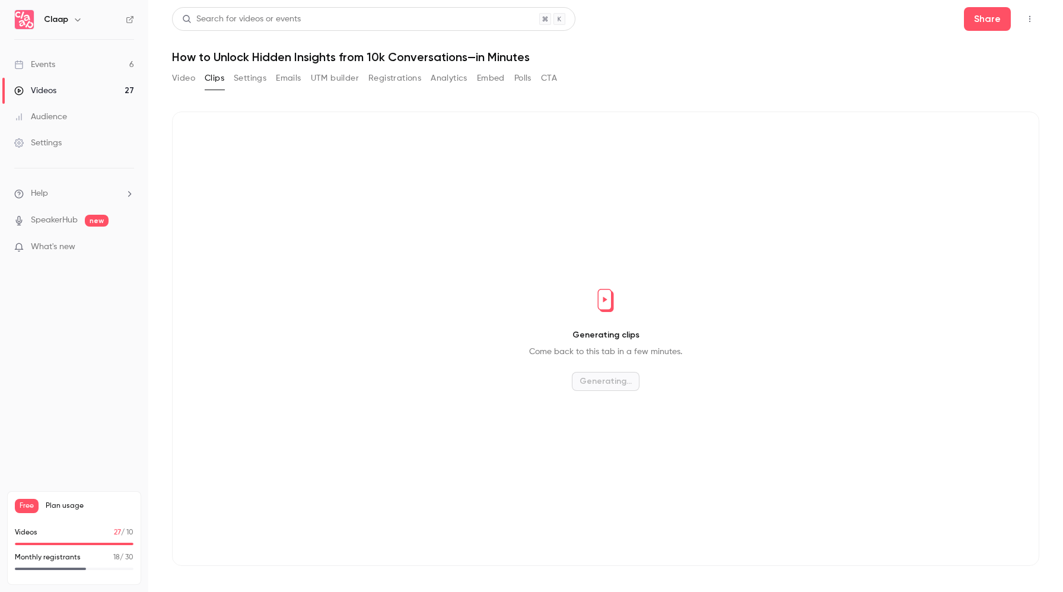
click at [187, 78] on button "Video" at bounding box center [183, 78] width 23 height 19
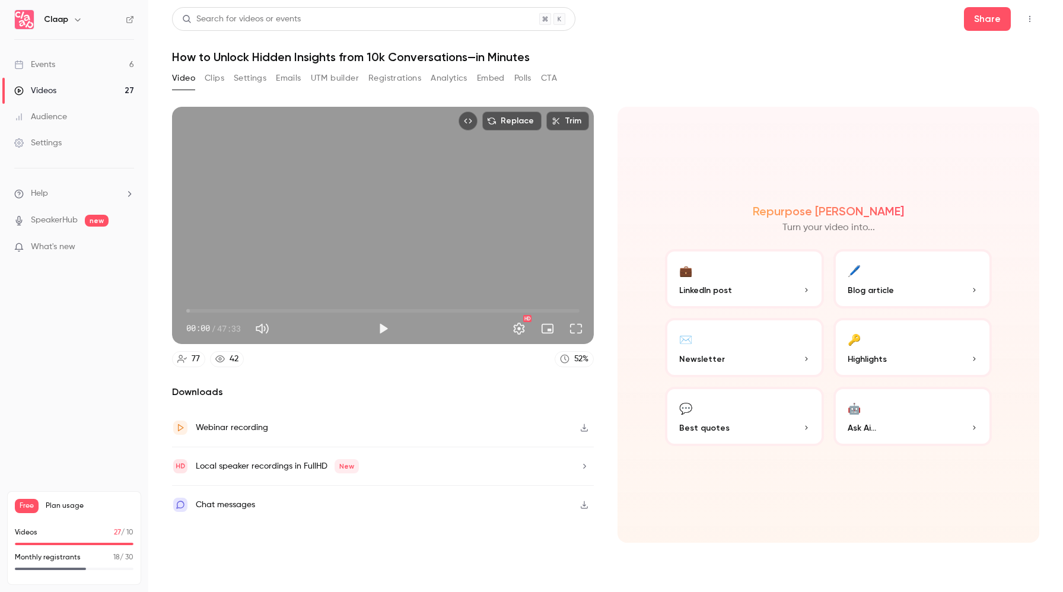
click at [209, 79] on button "Clips" at bounding box center [215, 78] width 20 height 19
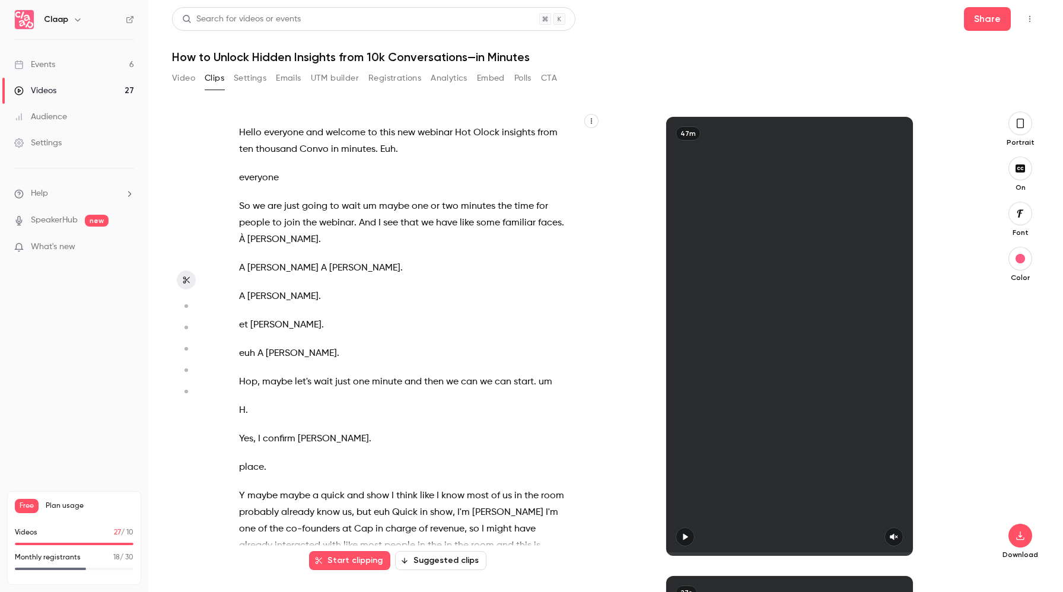
click at [252, 78] on button "Settings" at bounding box center [250, 78] width 33 height 19
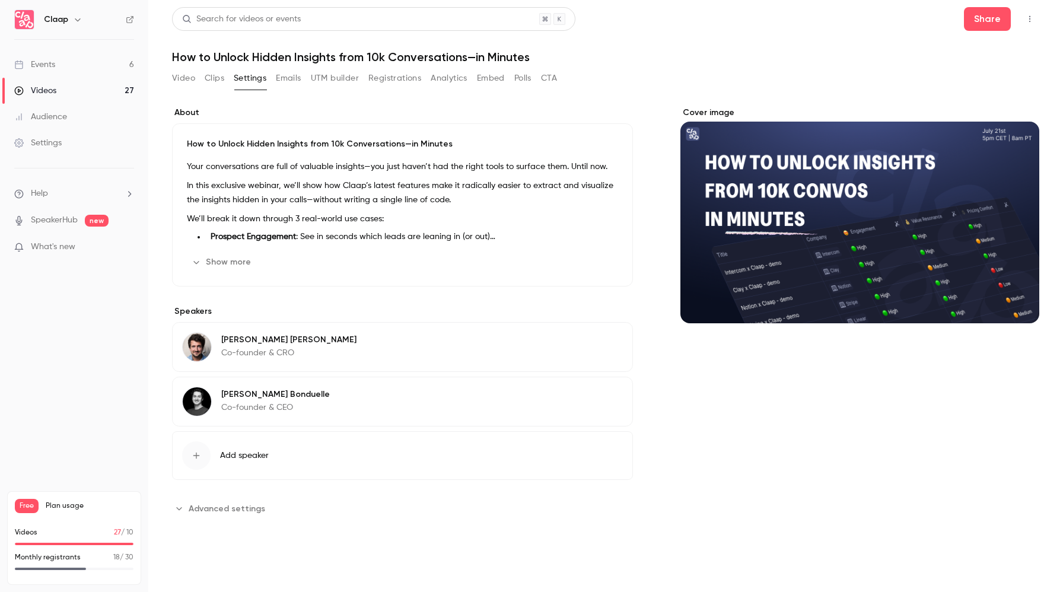
click at [225, 265] on button "Show more" at bounding box center [222, 262] width 71 height 19
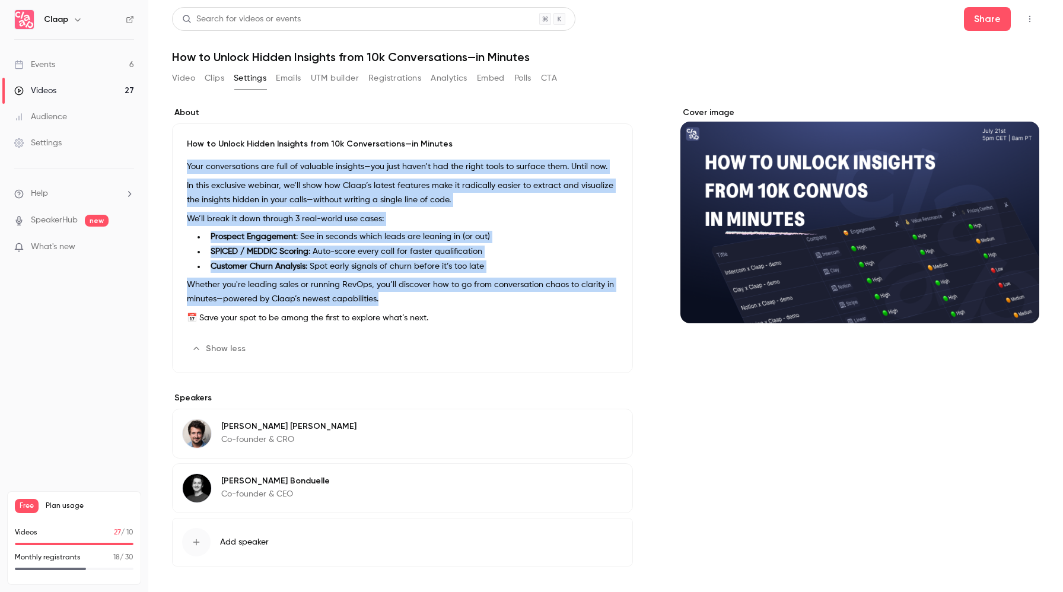
drag, startPoint x: 384, startPoint y: 295, endPoint x: 186, endPoint y: 164, distance: 237.4
click at [187, 164] on div "Your conversations are full of valuable insights—you just haven’t had the right…" at bounding box center [402, 245] width 431 height 170
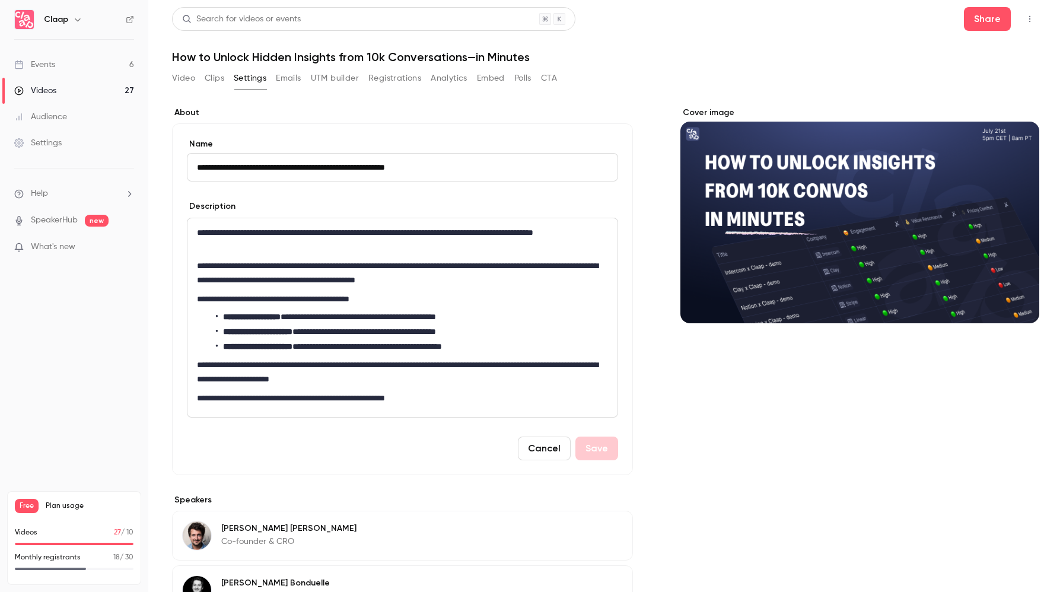
click at [314, 309] on div "**********" at bounding box center [402, 317] width 430 height 199
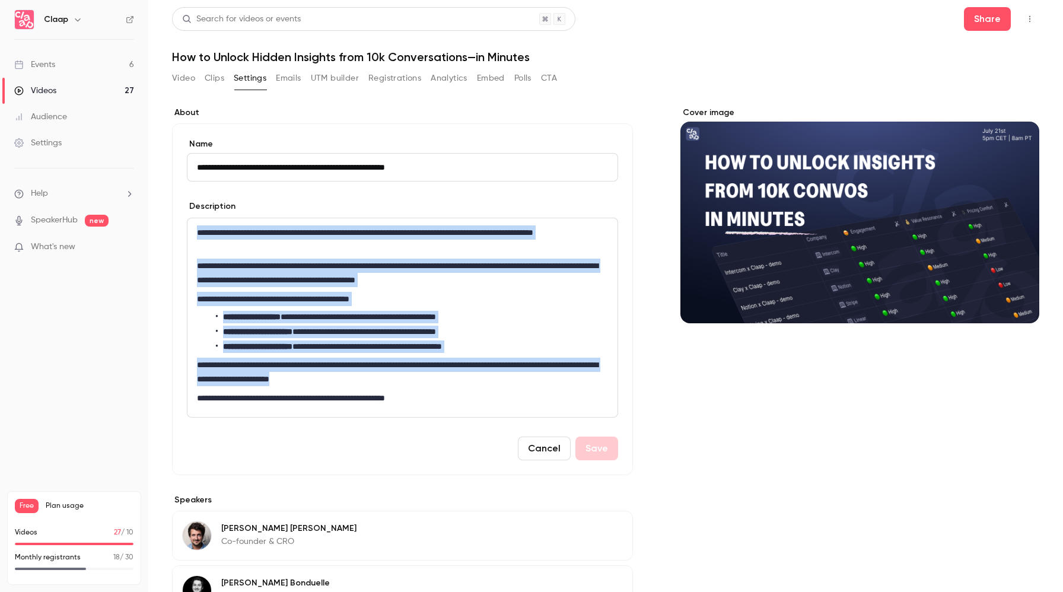
drag, startPoint x: 398, startPoint y: 377, endPoint x: 196, endPoint y: 237, distance: 246.3
click at [196, 237] on div "**********" at bounding box center [402, 317] width 430 height 199
copy div "**********"
click at [536, 445] on button "Cancel" at bounding box center [544, 449] width 53 height 24
